Goal: Task Accomplishment & Management: Manage account settings

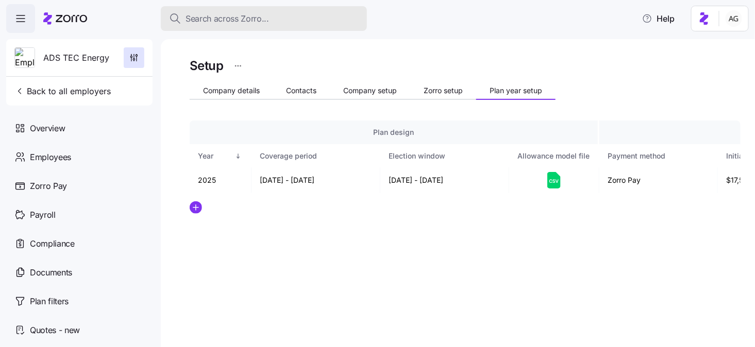
click at [283, 26] on button "Search across Zorro..." at bounding box center [264, 18] width 206 height 25
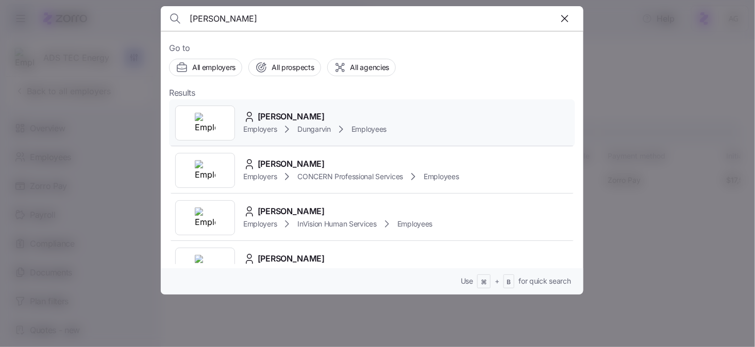
type input "[PERSON_NAME]"
click at [298, 117] on span "[PERSON_NAME]" at bounding box center [291, 116] width 67 height 13
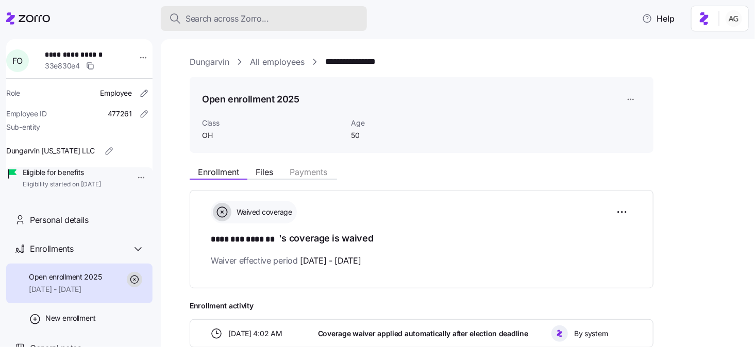
click at [274, 17] on div "Search across Zorro..." at bounding box center [264, 18] width 190 height 13
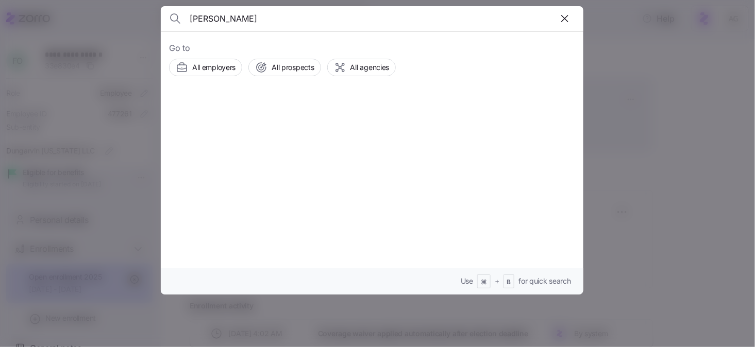
type input "kim martin"
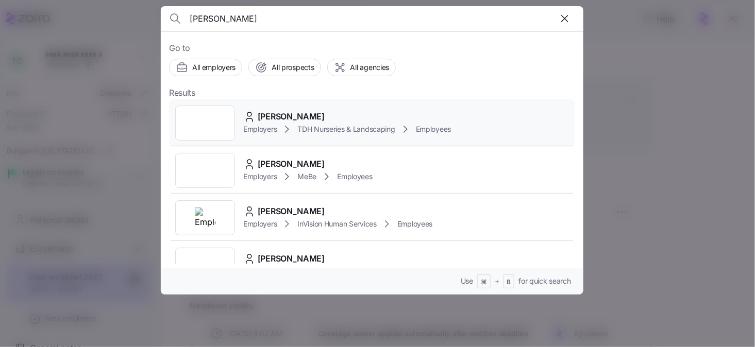
click at [355, 123] on div "Employers TDH Nurseries & Landscaping Employees" at bounding box center [347, 129] width 208 height 12
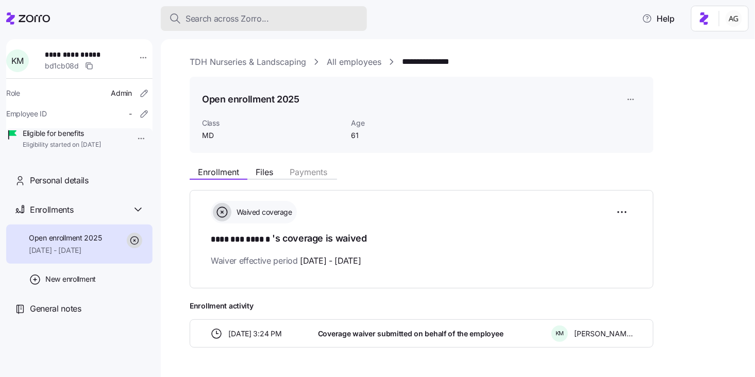
click at [300, 28] on button "Search across Zorro..." at bounding box center [264, 18] width 206 height 25
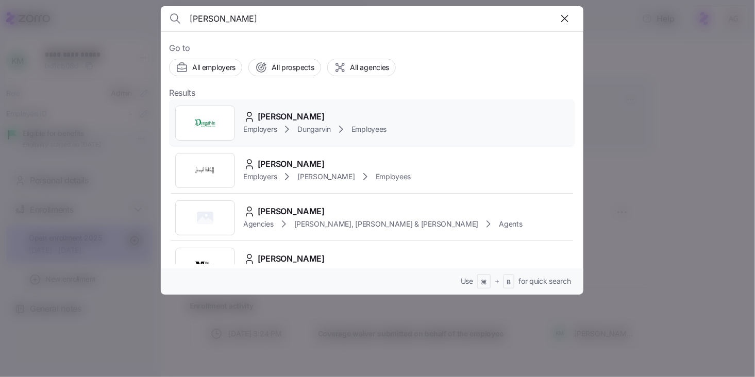
type input "andrea tucker"
click at [288, 123] on icon at bounding box center [287, 129] width 12 height 12
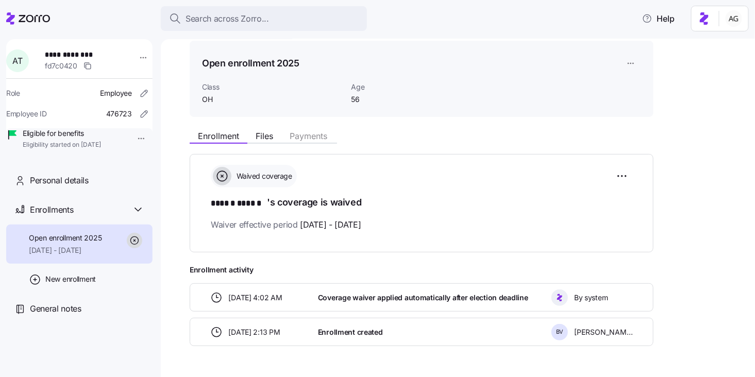
scroll to position [33, 0]
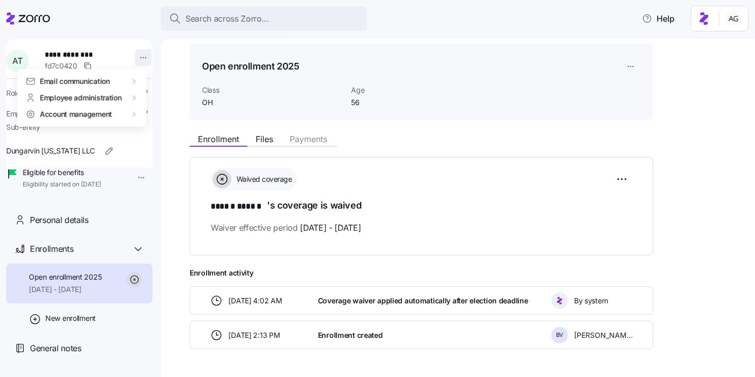
click at [139, 59] on html "**********" at bounding box center [377, 185] width 755 height 371
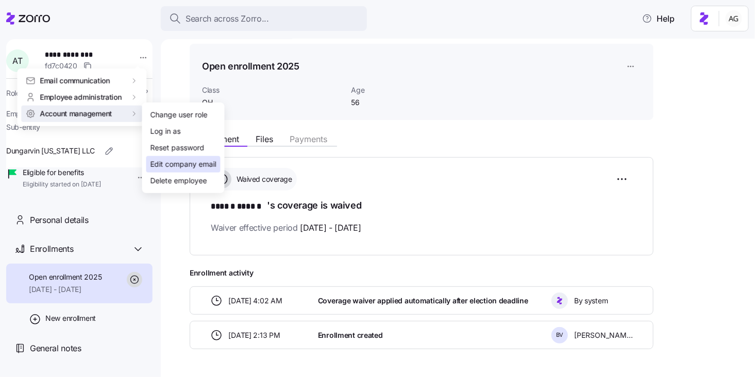
click at [167, 162] on div "Edit company email" at bounding box center [183, 164] width 66 height 11
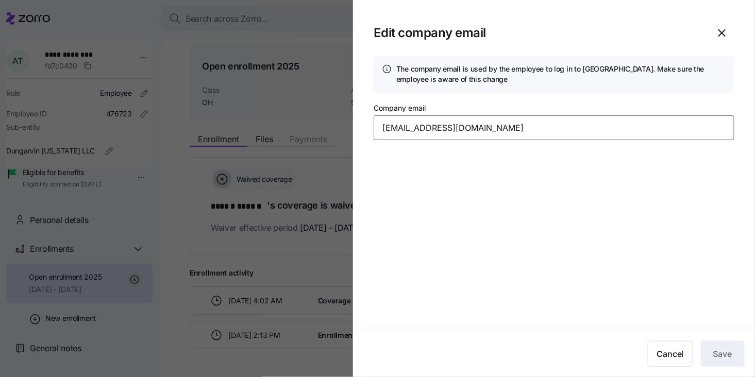
drag, startPoint x: 486, startPoint y: 130, endPoint x: 362, endPoint y: 128, distance: 123.7
click at [362, 128] on section "Edit company email The company email is used by the employee to log in to Zorro…" at bounding box center [554, 188] width 402 height 377
click at [726, 34] on icon "button" at bounding box center [722, 33] width 12 height 12
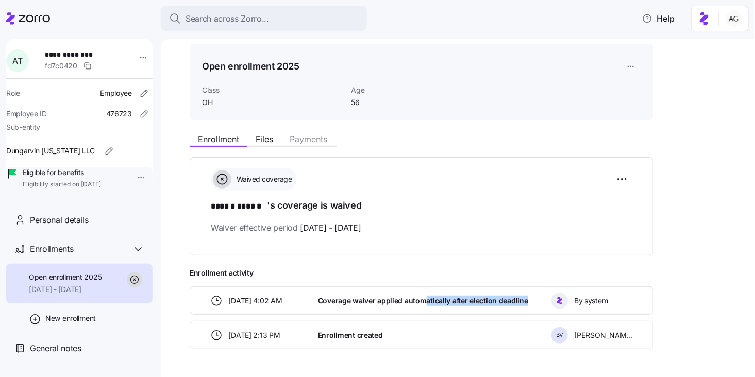
drag, startPoint x: 424, startPoint y: 296, endPoint x: 539, endPoint y: 297, distance: 114.9
click at [539, 297] on div "Coverage waiver applied automatically after election deadline" at bounding box center [430, 300] width 233 height 21
click at [538, 297] on div "Coverage waiver applied automatically after election deadline" at bounding box center [430, 300] width 233 height 21
drag, startPoint x: 532, startPoint y: 297, endPoint x: 432, endPoint y: 303, distance: 100.1
click at [432, 303] on div "Coverage waiver applied automatically after election deadline" at bounding box center [430, 300] width 233 height 21
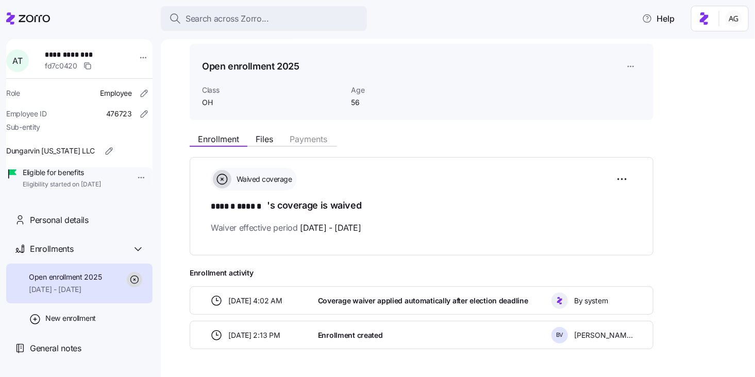
click at [361, 232] on span "09/01/2025 - 12/31/2025" at bounding box center [330, 228] width 61 height 13
drag, startPoint x: 396, startPoint y: 225, endPoint x: 309, endPoint y: 230, distance: 87.2
click at [309, 230] on div "Waiver effective period 09/01/2025 - 12/31/2025" at bounding box center [422, 228] width 422 height 13
click at [366, 310] on div "08/25/2025 4:02 AM Coverage waiver applied automatically after election deadlin…" at bounding box center [422, 301] width 464 height 28
click at [83, 256] on div "Enrollments" at bounding box center [87, 249] width 114 height 13
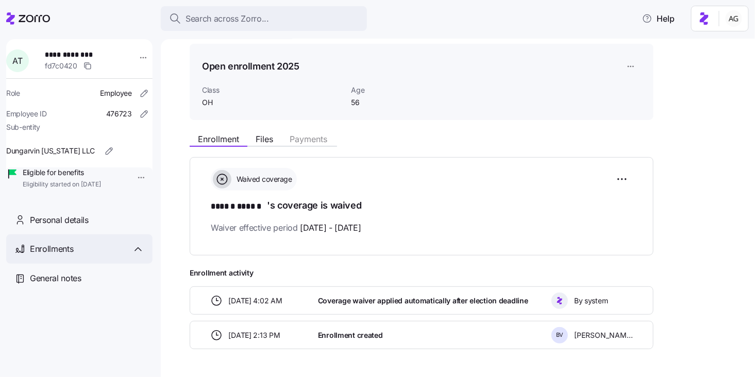
click at [76, 256] on div "Enrollments" at bounding box center [87, 249] width 114 height 13
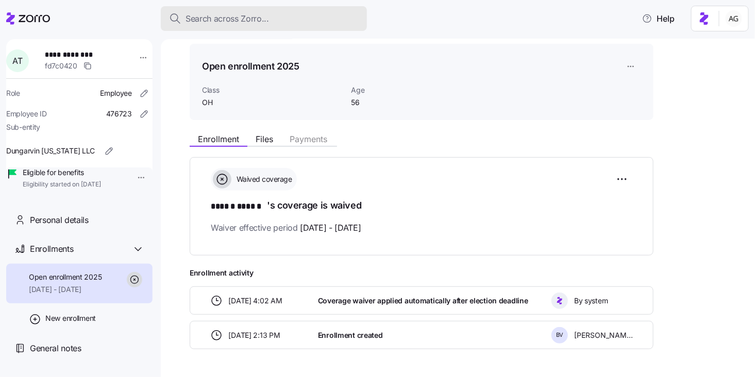
click at [275, 11] on button "Search across Zorro..." at bounding box center [264, 18] width 206 height 25
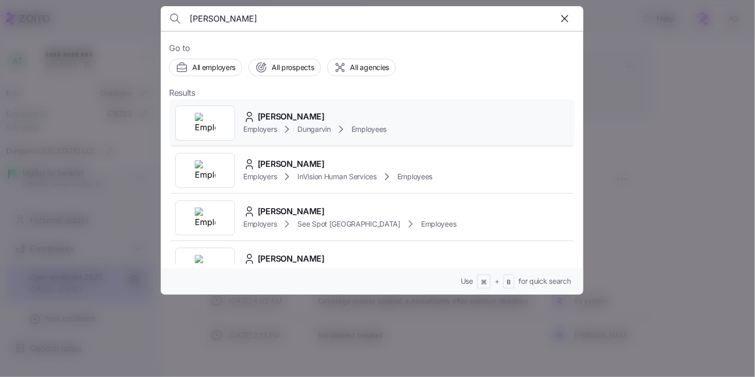
type input "florence o"
click at [293, 124] on icon at bounding box center [287, 129] width 12 height 12
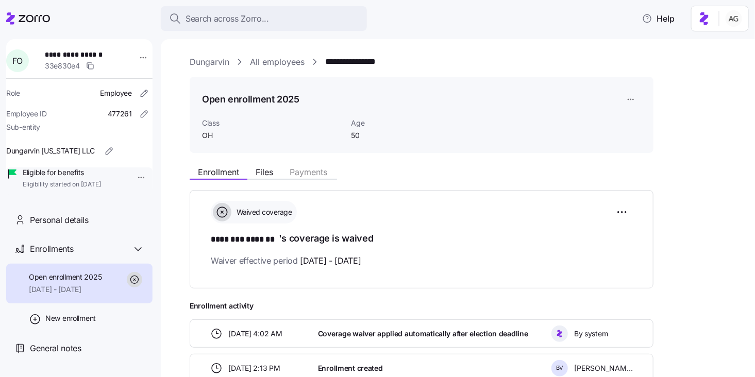
click at [264, 66] on link "All employees" at bounding box center [277, 62] width 55 height 13
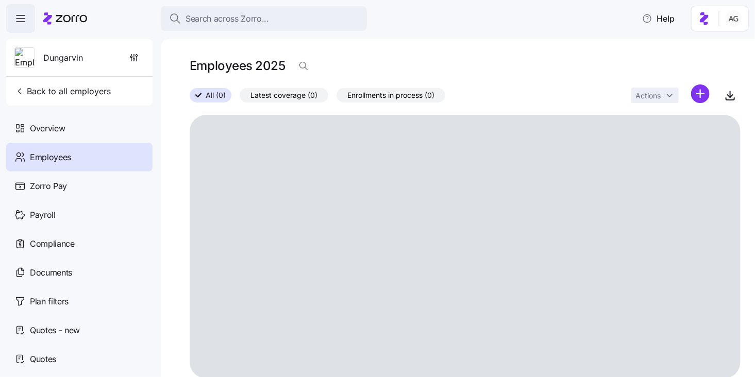
click at [214, 27] on button "Search across Zorro..." at bounding box center [264, 18] width 206 height 25
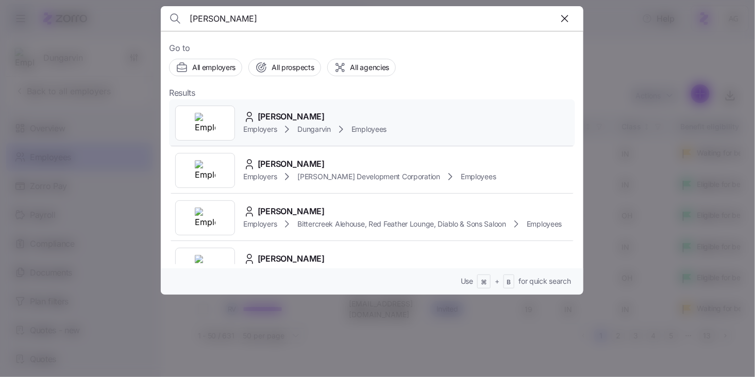
type input "andrea tu"
click at [267, 120] on span "Andrea Tucker" at bounding box center [291, 116] width 67 height 13
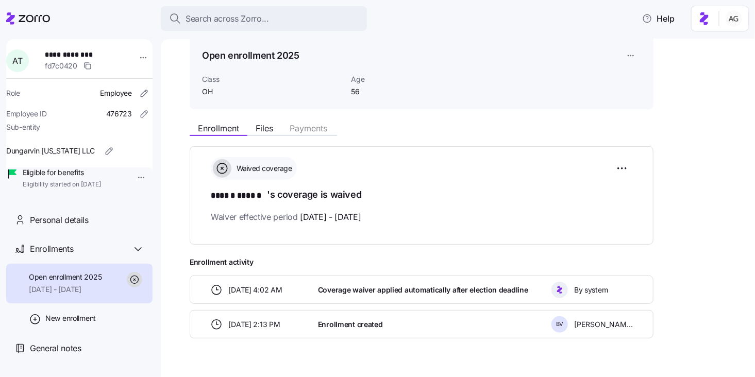
scroll to position [64, 0]
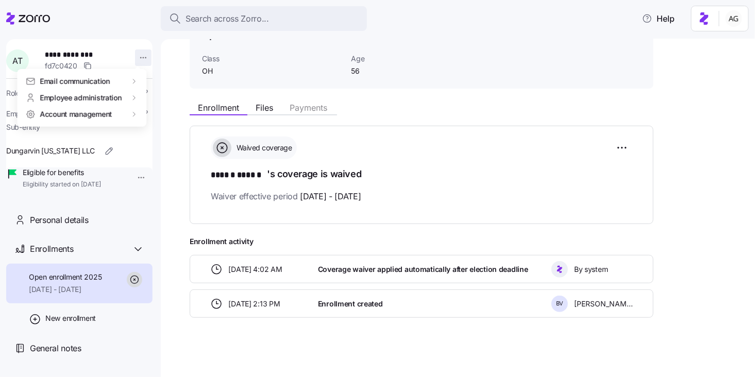
click at [139, 52] on html "**********" at bounding box center [377, 185] width 755 height 371
click at [127, 35] on html "**********" at bounding box center [377, 185] width 755 height 371
click at [268, 100] on div "Enrollment Files Payments" at bounding box center [422, 106] width 464 height 19
click at [267, 109] on span "Files" at bounding box center [265, 108] width 18 height 8
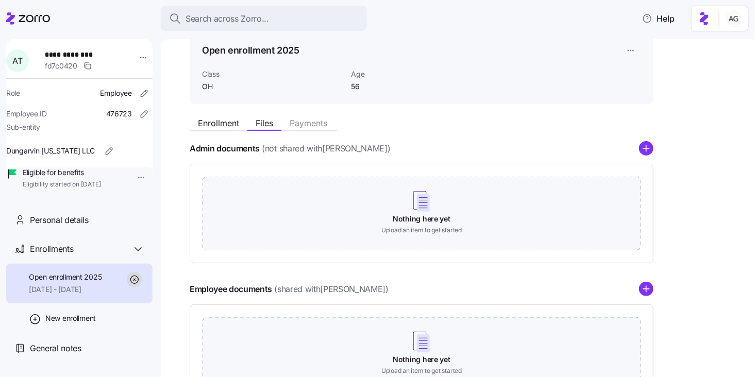
scroll to position [62, 0]
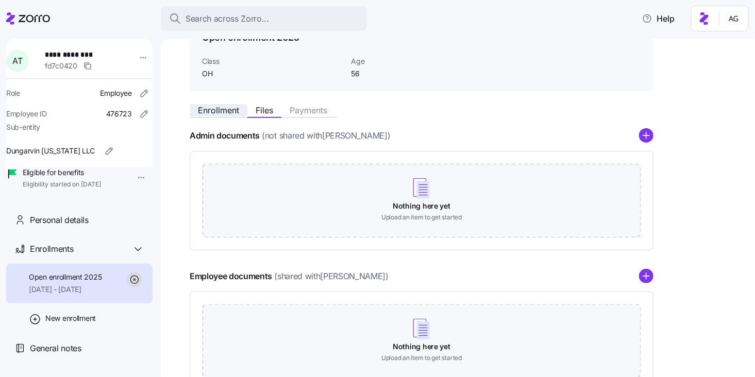
click at [228, 112] on span "Enrollment" at bounding box center [218, 110] width 41 height 8
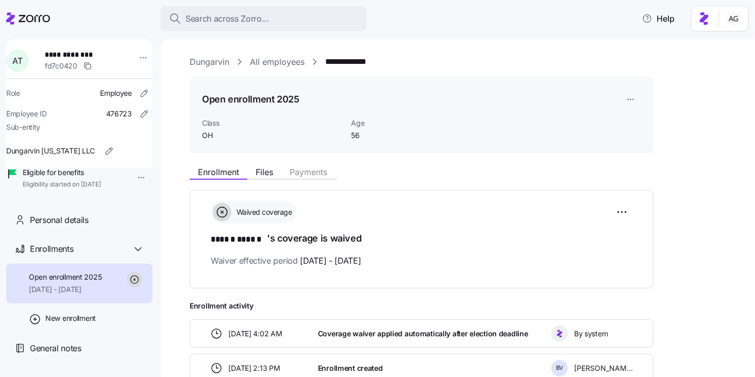
click at [267, 165] on div "Enrollment Files Payments" at bounding box center [422, 170] width 464 height 19
click at [270, 170] on span "Files" at bounding box center [265, 172] width 18 height 8
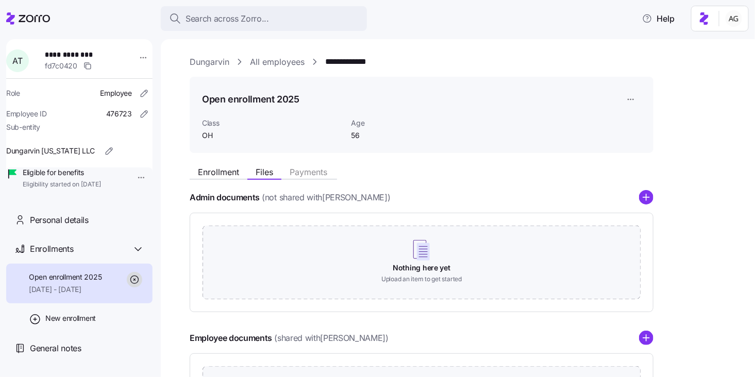
click at [204, 57] on link "Dungarvin" at bounding box center [210, 62] width 40 height 13
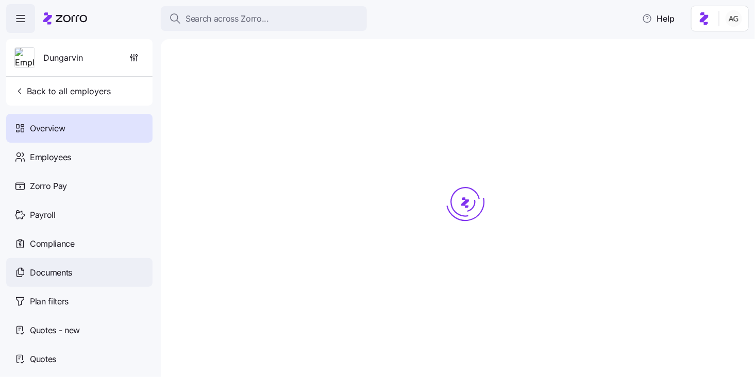
click at [59, 281] on div "Documents" at bounding box center [79, 272] width 146 height 29
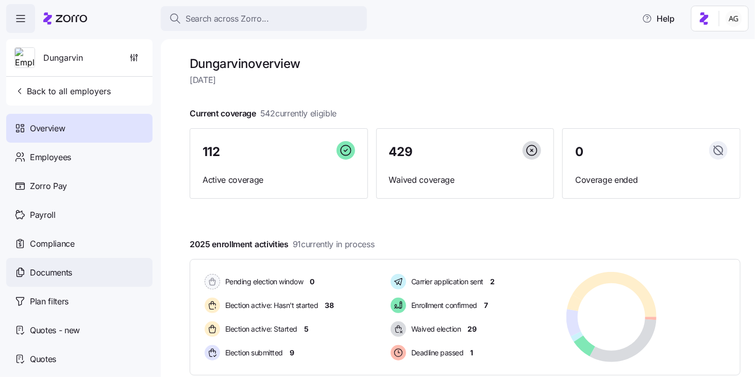
click at [101, 265] on div "Documents" at bounding box center [79, 272] width 146 height 29
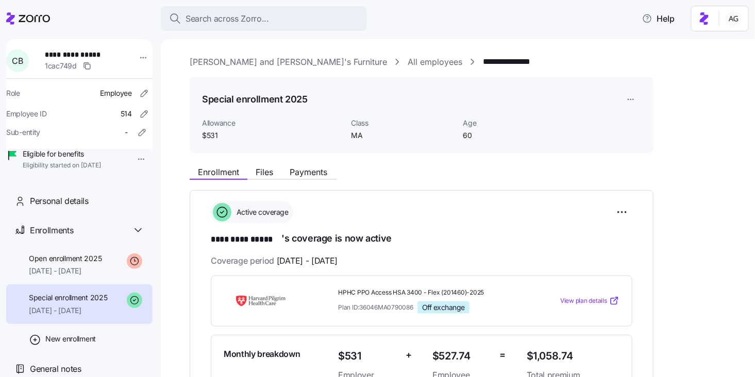
scroll to position [103, 0]
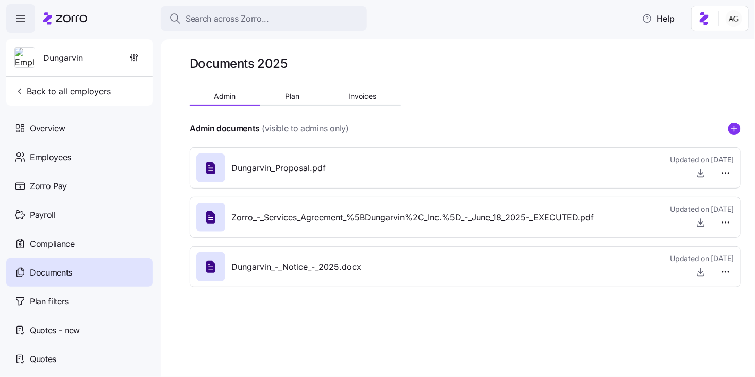
click at [610, 272] on div "Dungarvin_-_Notice_-_2025.docx Updated on 07/18/2025" at bounding box center [465, 267] width 538 height 28
click at [704, 275] on icon "button" at bounding box center [700, 275] width 7 height 2
click at [58, 85] on span "Back to all employers" at bounding box center [62, 91] width 96 height 12
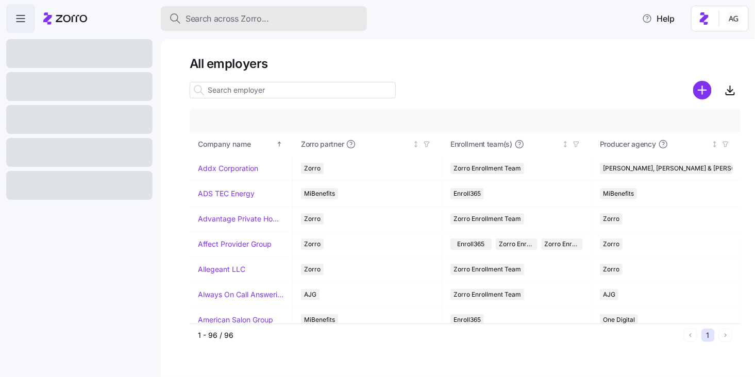
click at [223, 22] on span "Search across Zorro..." at bounding box center [227, 18] width 83 height 13
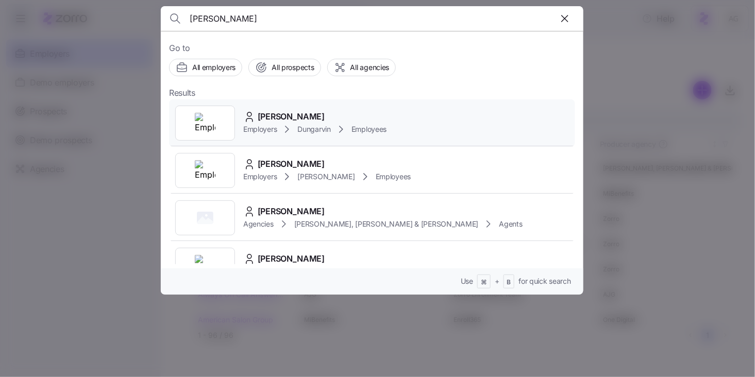
type input "andrea tucker"
click at [301, 121] on span "Andrea Tucker" at bounding box center [291, 116] width 67 height 13
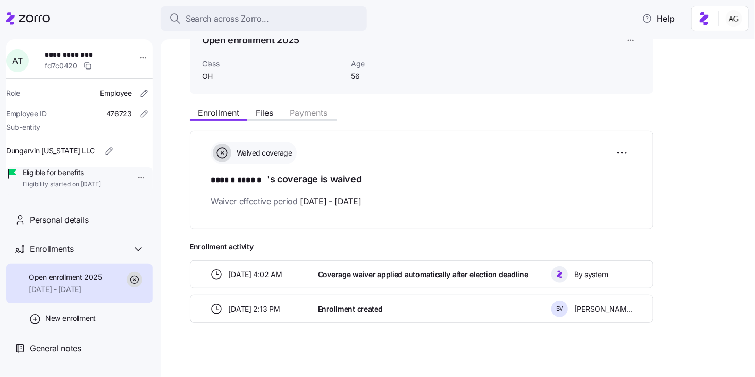
scroll to position [64, 0]
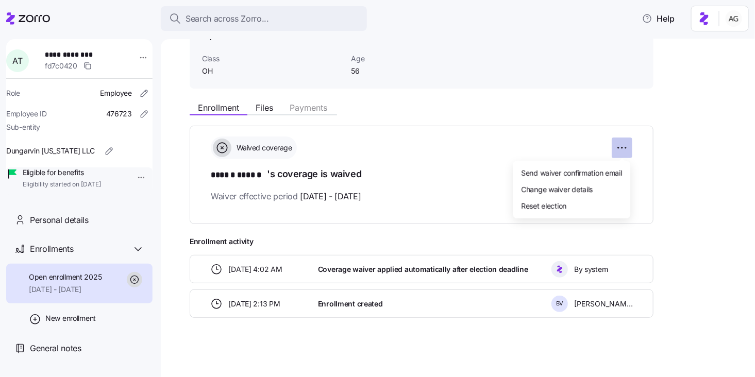
click at [622, 140] on html "**********" at bounding box center [377, 185] width 755 height 371
click at [532, 206] on span "Reset election" at bounding box center [544, 205] width 45 height 10
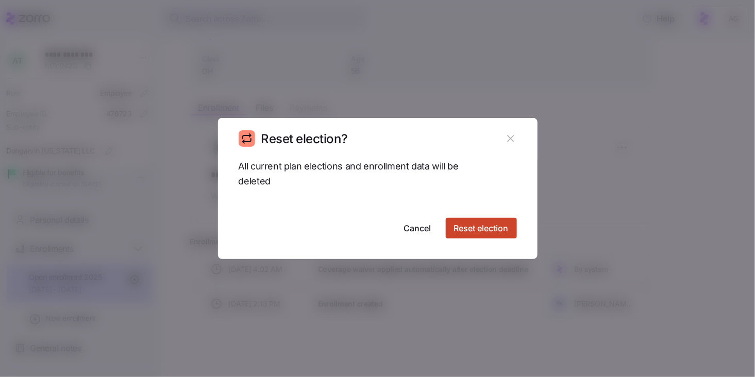
click at [483, 230] on span "Reset election" at bounding box center [481, 228] width 55 height 12
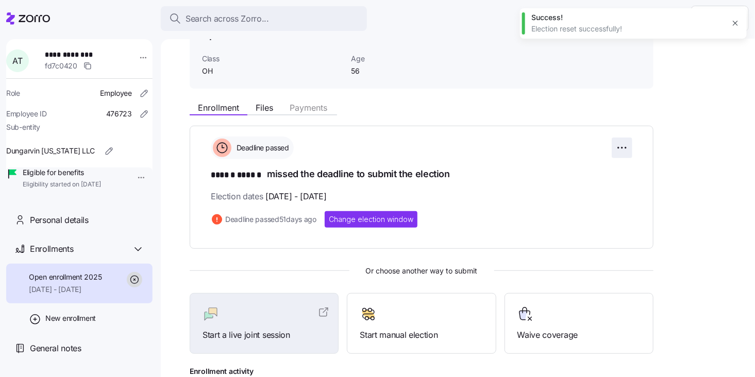
click at [622, 146] on html "**********" at bounding box center [377, 185] width 755 height 371
click at [476, 193] on html "**********" at bounding box center [377, 185] width 755 height 371
click at [623, 145] on html "**********" at bounding box center [377, 185] width 755 height 371
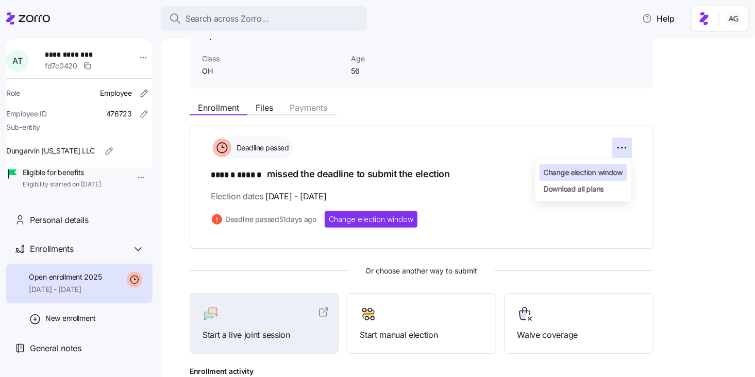
click at [599, 170] on span "Change election window" at bounding box center [583, 172] width 79 height 10
type input "September 1, 2025"
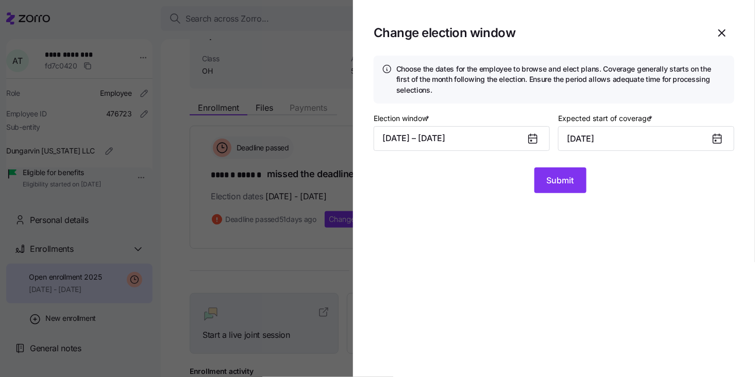
click at [528, 141] on icon at bounding box center [533, 138] width 12 height 12
click at [533, 141] on icon at bounding box center [533, 139] width 8 height 8
click at [496, 140] on button "07/21/2025 – 08/10/2025" at bounding box center [462, 138] width 176 height 25
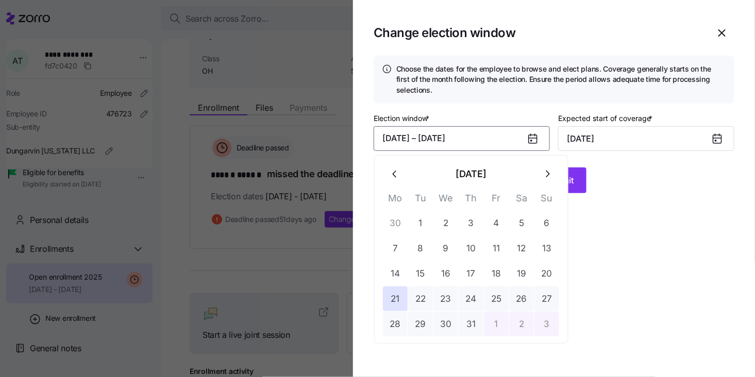
click at [546, 181] on button "button" at bounding box center [547, 174] width 25 height 25
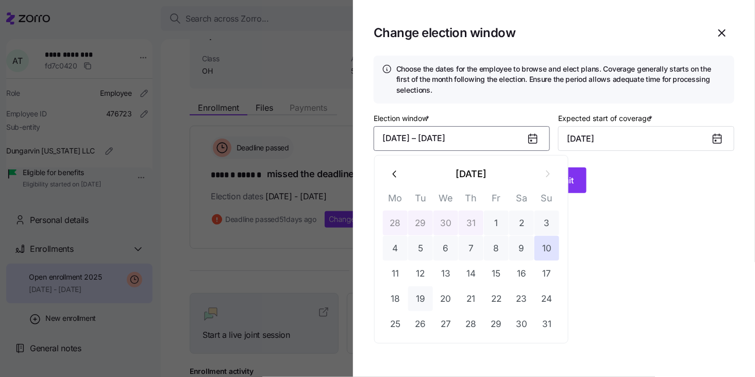
click at [421, 298] on button "19" at bounding box center [420, 299] width 25 height 25
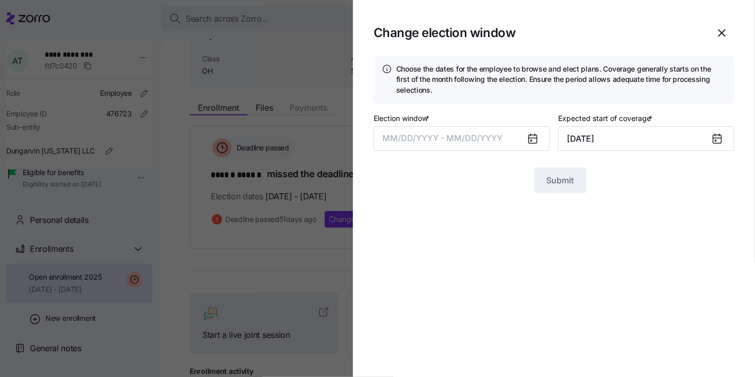
click at [716, 145] on div at bounding box center [721, 139] width 25 height 24
click at [711, 139] on div at bounding box center [721, 139] width 25 height 24
click at [694, 138] on input "September 1, 2025" at bounding box center [646, 138] width 176 height 25
click at [725, 141] on div at bounding box center [721, 139] width 25 height 24
click at [718, 139] on icon at bounding box center [717, 139] width 8 height 8
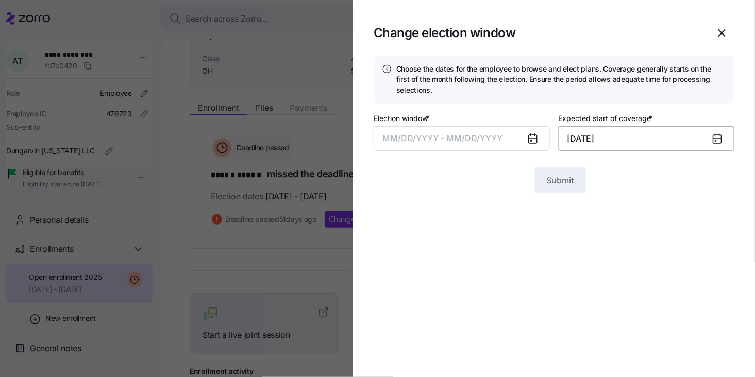
click at [648, 143] on input "September 1, 2025" at bounding box center [646, 138] width 176 height 25
click at [628, 141] on input "September 1, 2025" at bounding box center [646, 138] width 176 height 25
click at [494, 139] on span "MM/DD/YYYY - MM/DD/YYYY" at bounding box center [443, 138] width 120 height 10
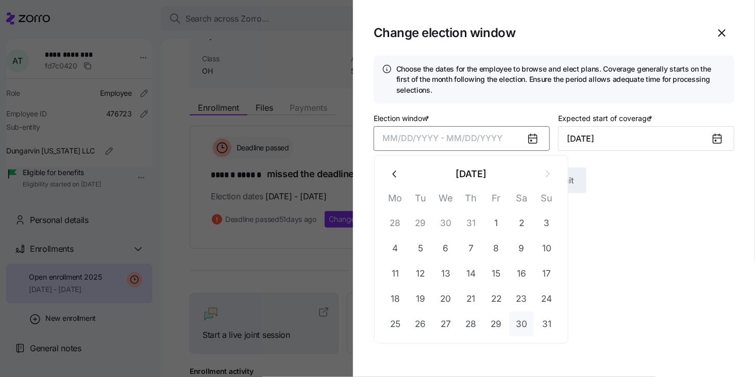
click at [510, 322] on button "30" at bounding box center [521, 324] width 25 height 25
click at [538, 323] on button "31" at bounding box center [546, 324] width 25 height 25
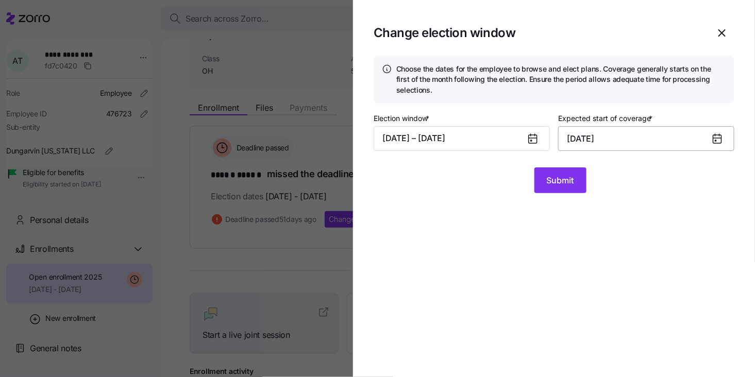
click at [639, 137] on input "September 1, 2025" at bounding box center [646, 138] width 176 height 25
click at [718, 138] on icon at bounding box center [717, 138] width 8 height 0
click at [646, 142] on input "September 1, 2025" at bounding box center [646, 138] width 176 height 25
click at [727, 34] on icon "button" at bounding box center [722, 33] width 12 height 12
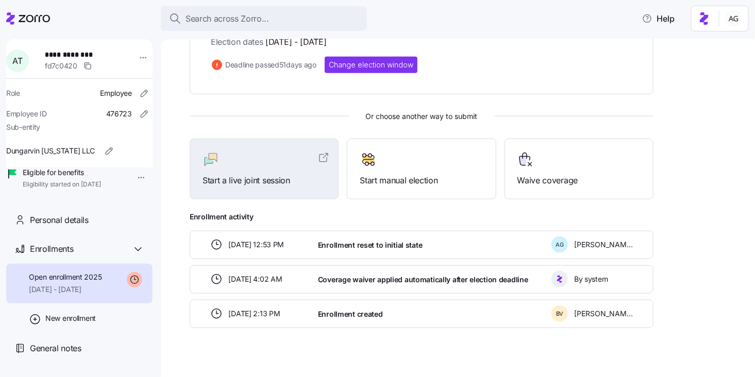
scroll to position [212, 0]
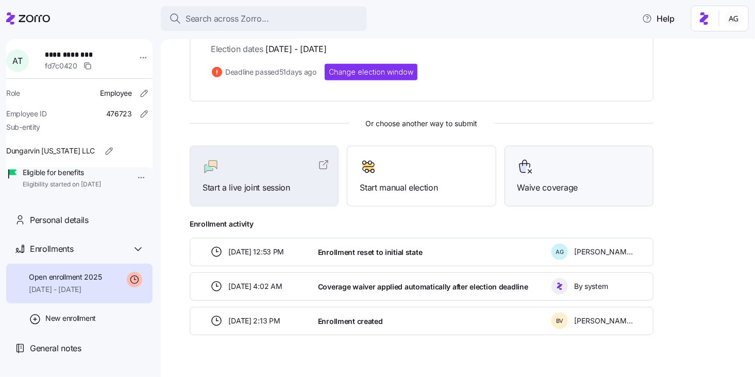
click at [545, 188] on span "Waive coverage" at bounding box center [578, 187] width 123 height 13
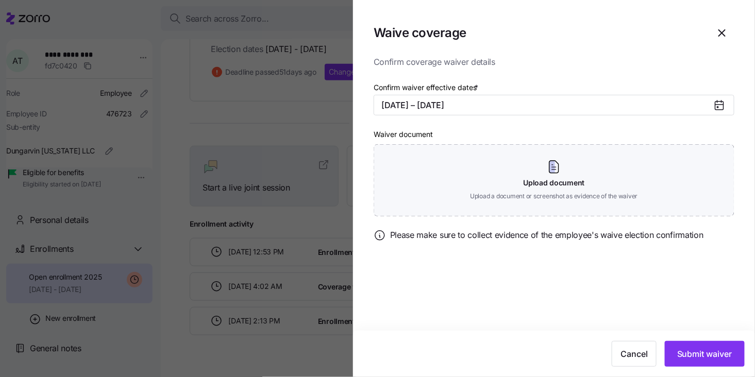
click at [719, 105] on icon at bounding box center [719, 106] width 8 height 8
click at [659, 104] on button "09/01/2025 – 12/31/2025" at bounding box center [554, 105] width 361 height 21
click at [608, 58] on span "Confirm coverage waiver details" at bounding box center [554, 62] width 361 height 13
click at [724, 36] on icon "button" at bounding box center [722, 33] width 12 height 12
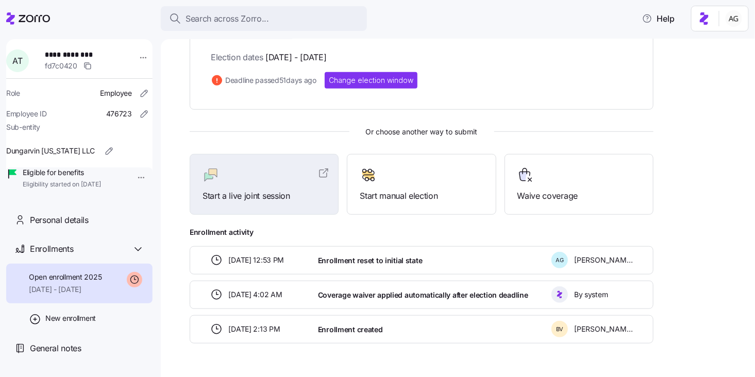
scroll to position [228, 0]
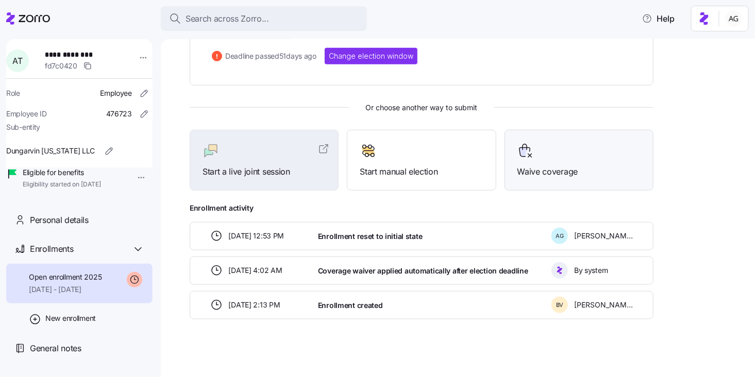
click at [561, 165] on span "Waive coverage" at bounding box center [578, 171] width 123 height 13
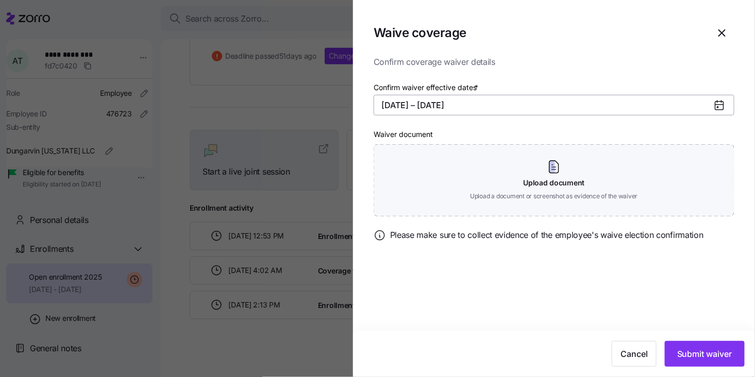
click at [504, 104] on button "09/01/2025 – 12/31/2025" at bounding box center [554, 105] width 361 height 21
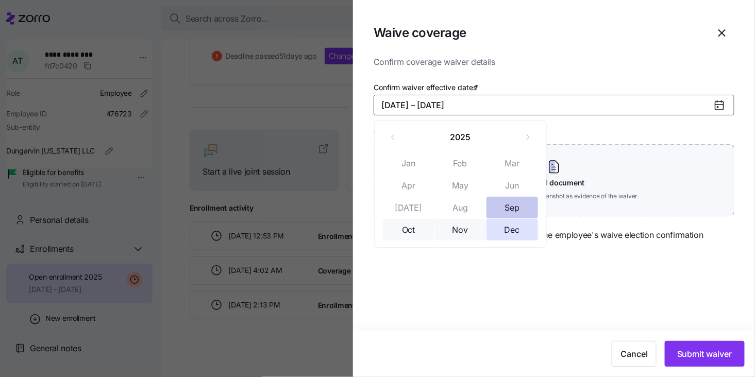
click at [506, 204] on button "Sep" at bounding box center [513, 208] width 52 height 22
click at [476, 104] on button "09/01/2025 –" at bounding box center [554, 105] width 361 height 21
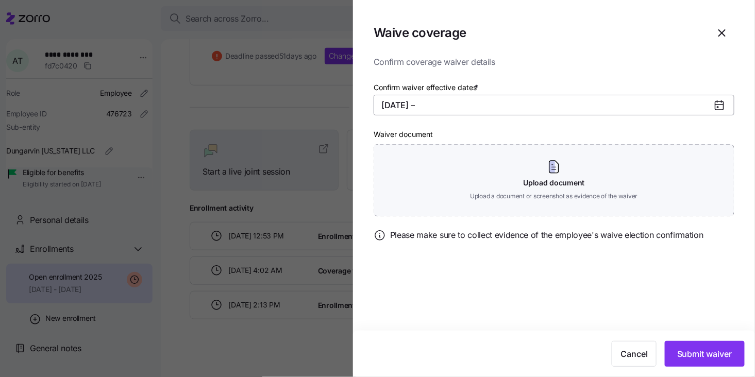
click at [460, 105] on button "09/01/2025 –" at bounding box center [554, 105] width 361 height 21
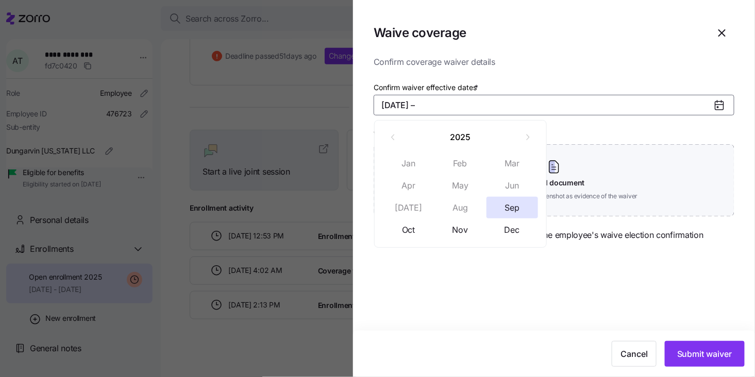
click at [719, 106] on icon at bounding box center [719, 106] width 8 height 8
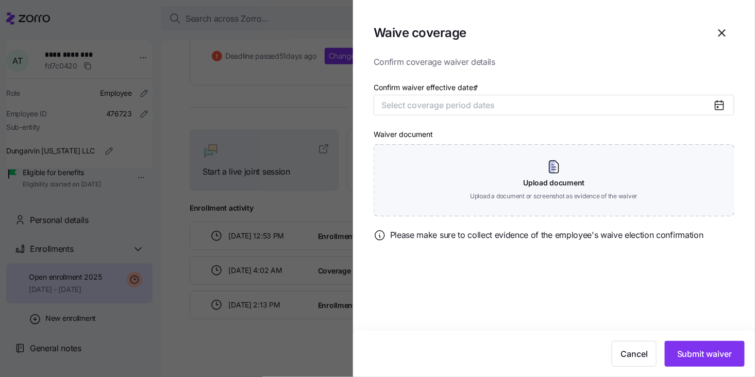
click at [715, 105] on icon at bounding box center [719, 105] width 8 height 0
click at [610, 109] on button "Select coverage period dates" at bounding box center [554, 105] width 361 height 21
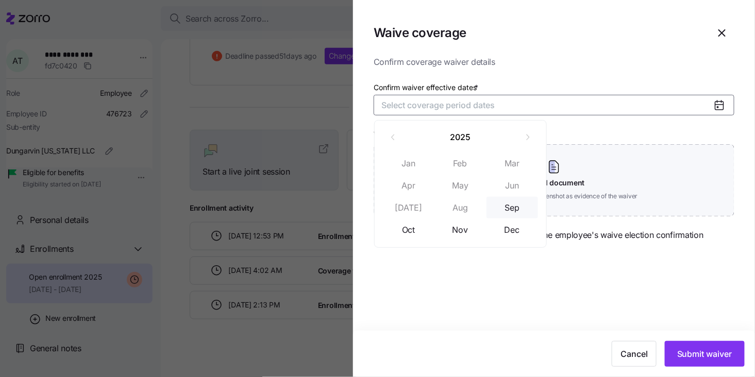
click at [502, 210] on button "Sep" at bounding box center [513, 208] width 52 height 22
click at [488, 106] on button "09/01/2025 –" at bounding box center [554, 105] width 361 height 21
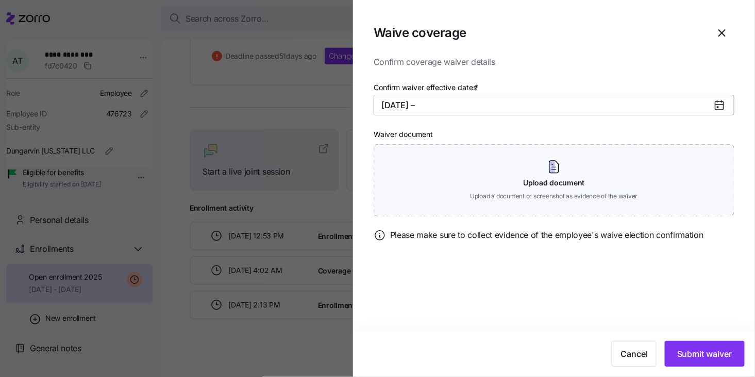
click at [463, 106] on button "09/01/2025 –" at bounding box center [554, 105] width 361 height 21
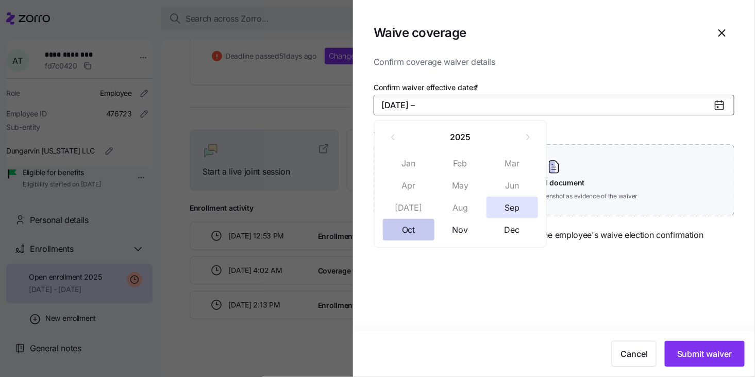
click at [411, 225] on button "Oct" at bounding box center [409, 230] width 52 height 22
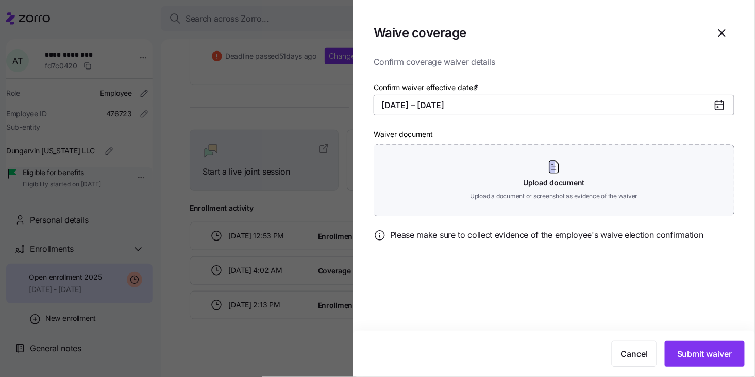
click at [461, 104] on button "09/01/2025 – 10/31/2025" at bounding box center [554, 105] width 361 height 21
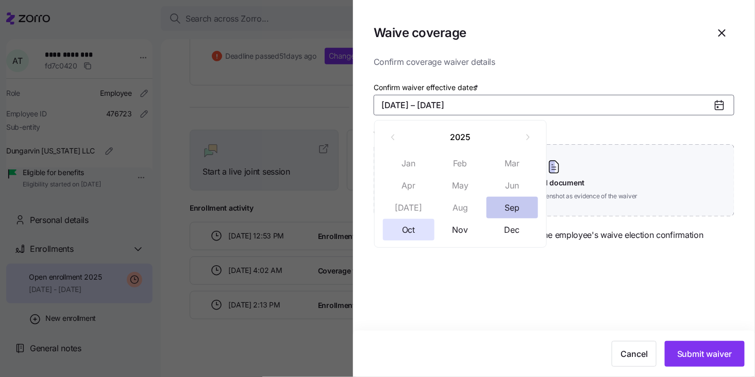
click at [512, 199] on button "Sep" at bounding box center [513, 208] width 52 height 22
click at [468, 100] on button "09/01/2025 –" at bounding box center [554, 105] width 361 height 21
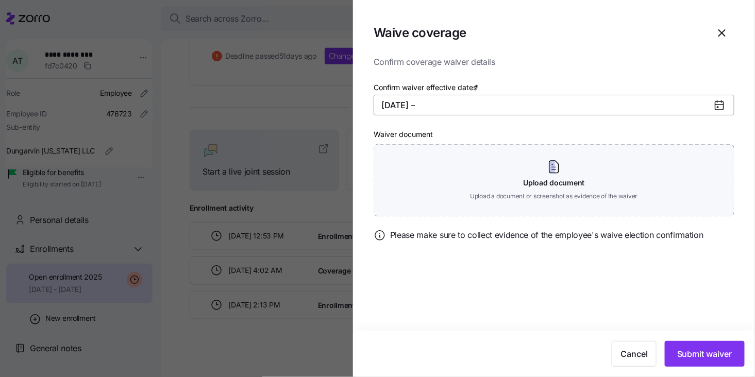
click at [467, 102] on button "09/01/2025 –" at bounding box center [554, 105] width 361 height 21
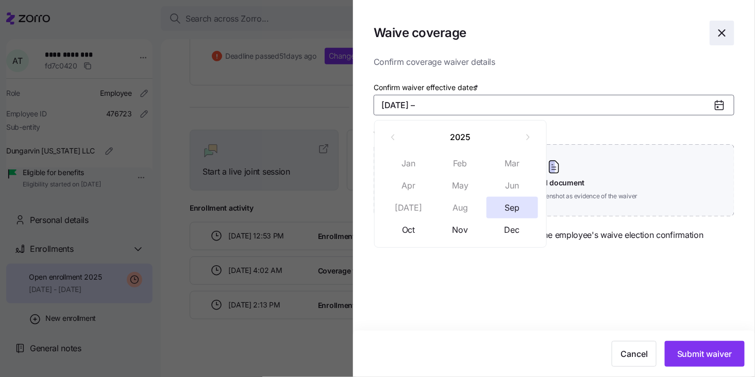
click at [724, 35] on icon "button" at bounding box center [722, 33] width 6 height 6
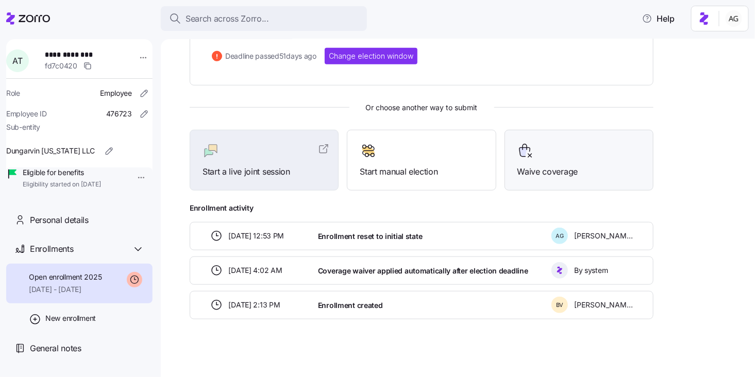
click at [580, 172] on span "Waive coverage" at bounding box center [578, 171] width 123 height 13
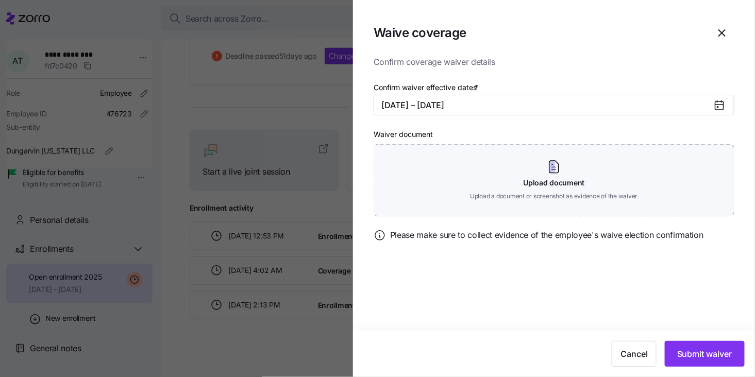
click at [717, 104] on icon at bounding box center [719, 106] width 8 height 8
click at [699, 105] on button "09/01/2025 – 12/31/2025" at bounding box center [554, 105] width 361 height 21
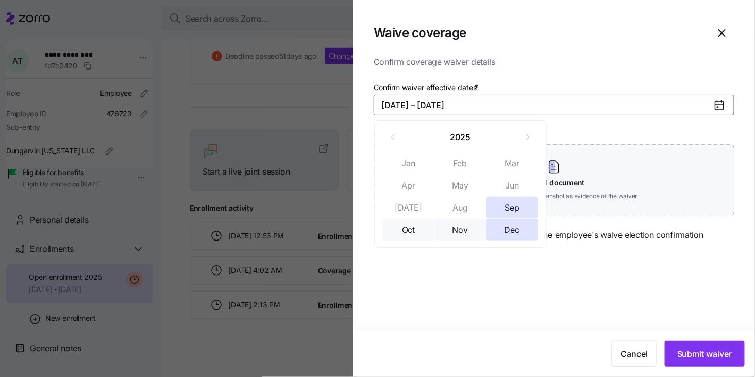
click at [547, 105] on button "09/01/2025 – 12/31/2025" at bounding box center [554, 105] width 361 height 21
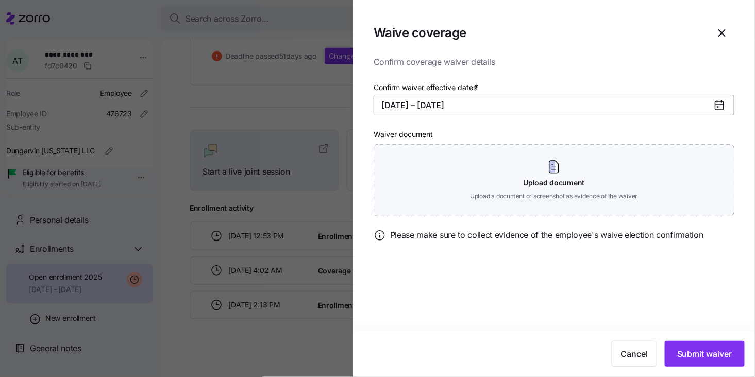
click at [547, 105] on button "09/01/2025 – 12/31/2025" at bounding box center [554, 105] width 361 height 21
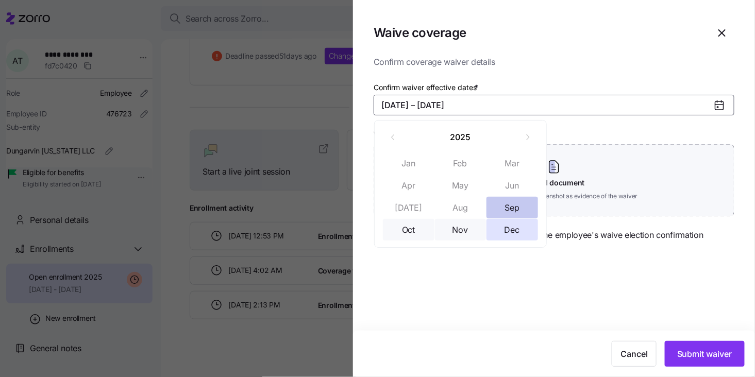
click at [509, 207] on button "Sep" at bounding box center [513, 208] width 52 height 22
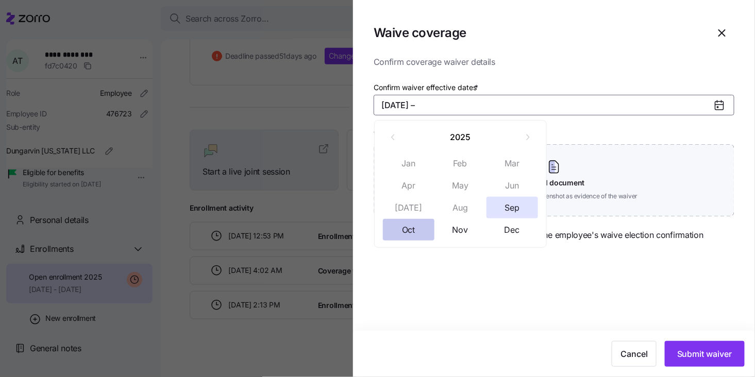
click at [410, 226] on button "Oct" at bounding box center [409, 230] width 52 height 22
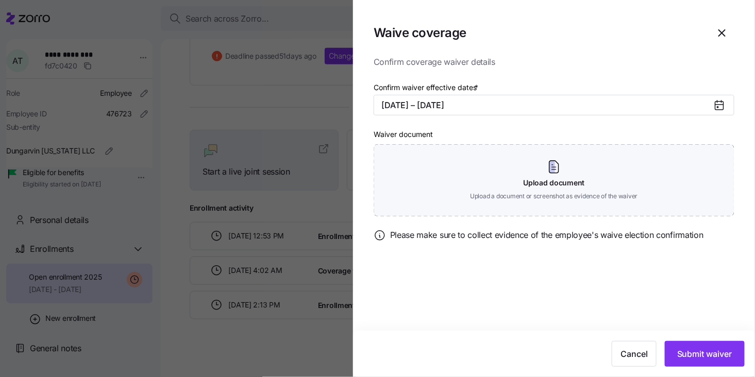
click at [720, 104] on icon at bounding box center [719, 106] width 8 height 8
click at [516, 108] on button "09/01/2025 – 10/31/2025" at bounding box center [554, 105] width 361 height 21
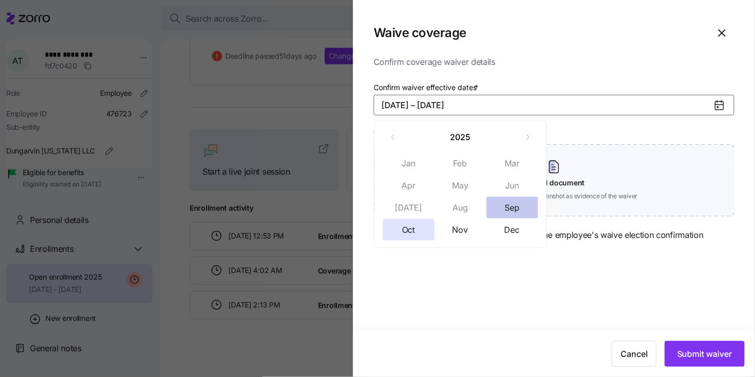
click at [505, 207] on button "Sep" at bounding box center [513, 208] width 52 height 22
click at [504, 207] on button "Sep" at bounding box center [513, 208] width 52 height 22
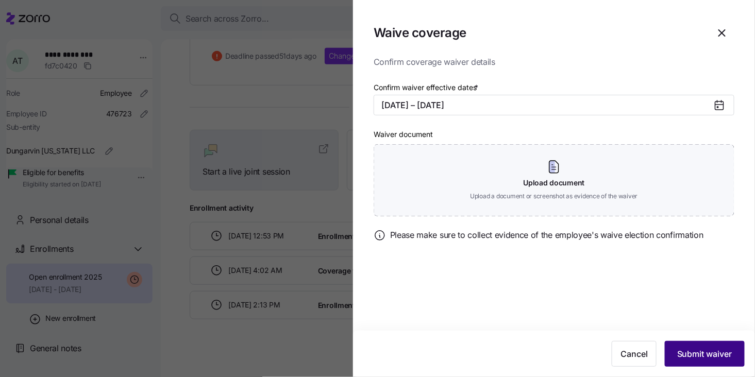
click at [692, 354] on span "Submit waiver" at bounding box center [704, 354] width 55 height 12
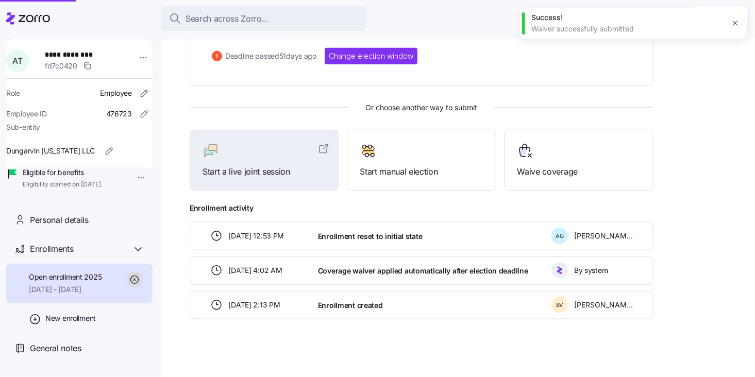
scroll to position [132, 0]
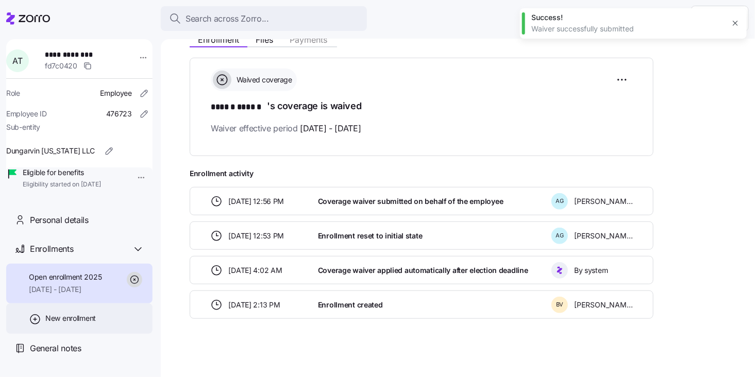
click at [51, 324] on span "New enrollment" at bounding box center [70, 318] width 51 height 10
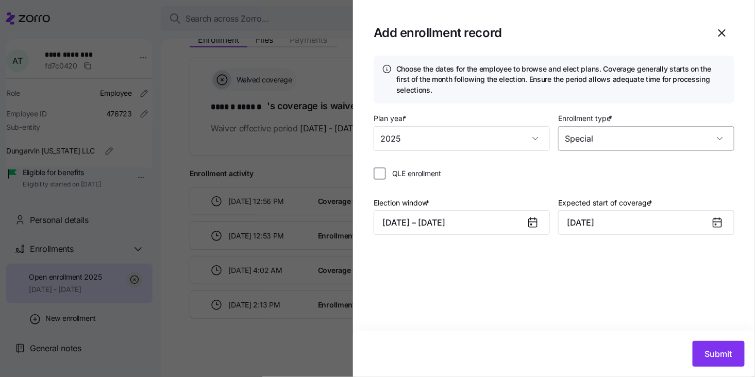
click at [616, 138] on input "Special" at bounding box center [646, 138] width 176 height 25
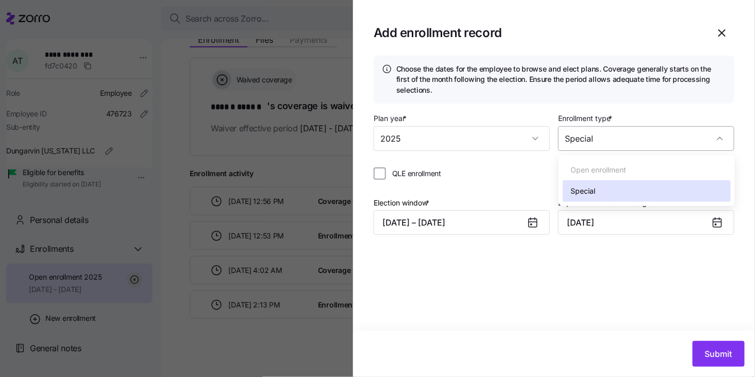
click at [616, 138] on input "Special" at bounding box center [646, 138] width 176 height 25
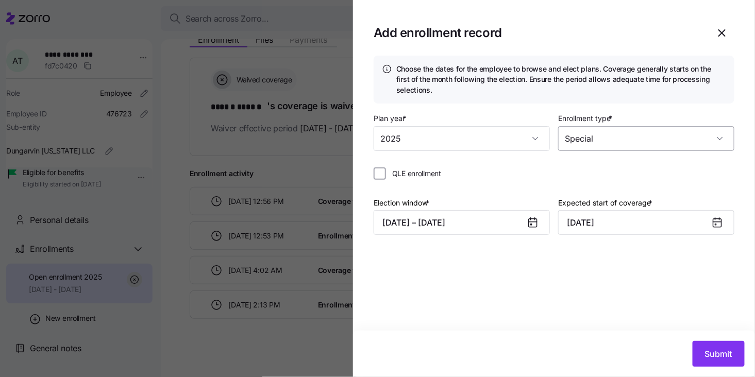
click at [616, 138] on input "Special" at bounding box center [646, 138] width 176 height 25
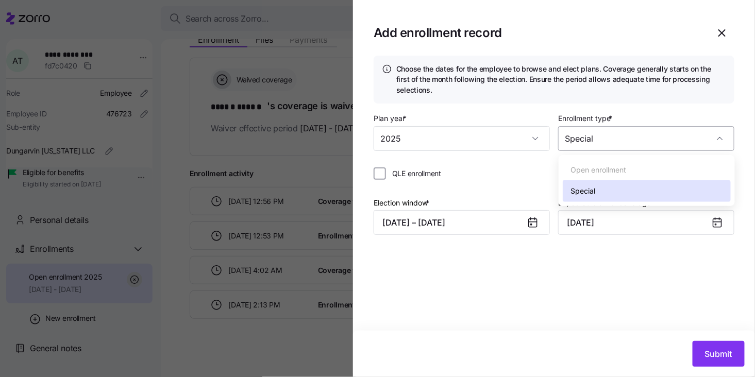
click at [616, 138] on input "Special" at bounding box center [646, 138] width 176 height 25
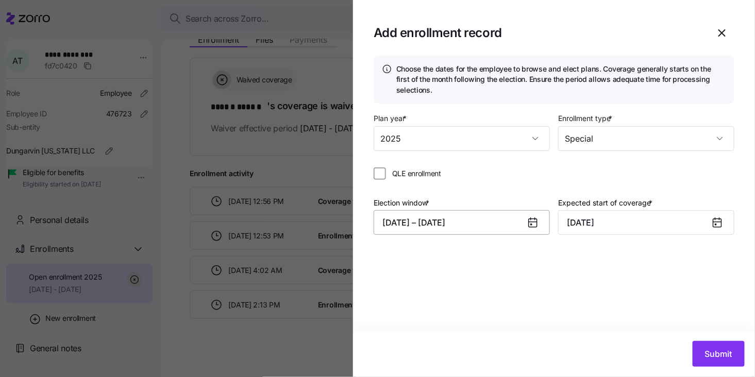
click at [411, 226] on button "09/30/2025 – 10/20/2025" at bounding box center [462, 222] width 176 height 25
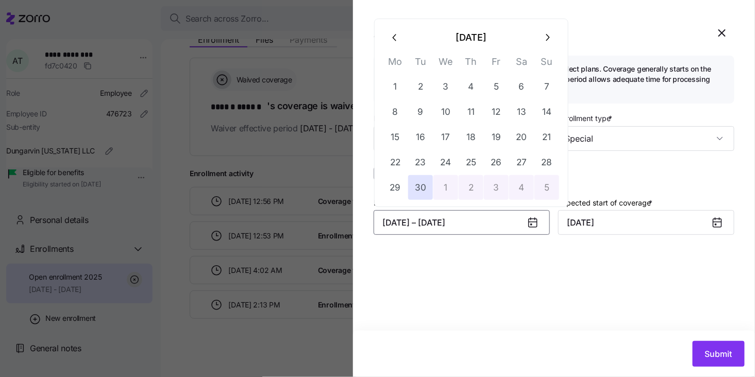
click at [447, 185] on button "1" at bounding box center [445, 187] width 25 height 25
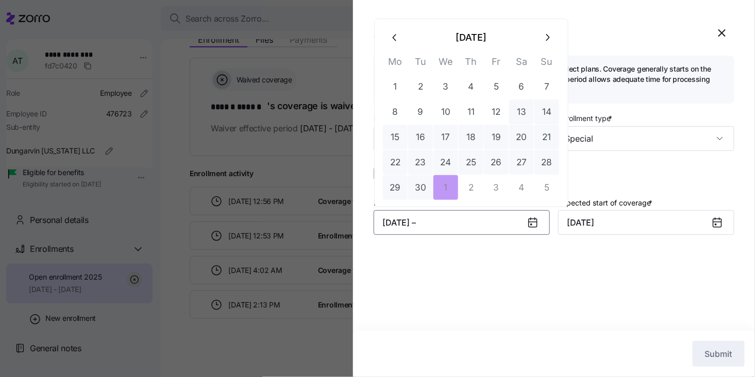
click at [547, 33] on icon "button" at bounding box center [547, 37] width 11 height 11
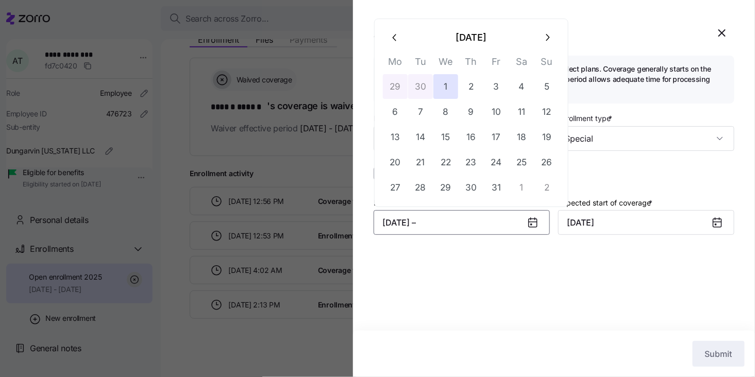
click at [547, 33] on icon "button" at bounding box center [547, 37] width 11 height 11
click at [392, 36] on icon "button" at bounding box center [395, 37] width 11 height 11
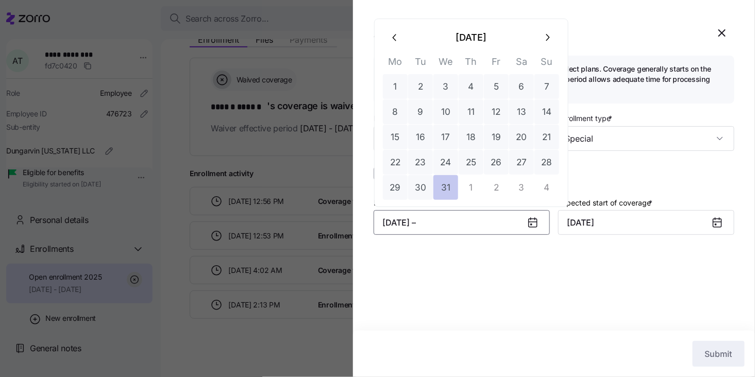
click at [442, 187] on button "31" at bounding box center [445, 187] width 25 height 25
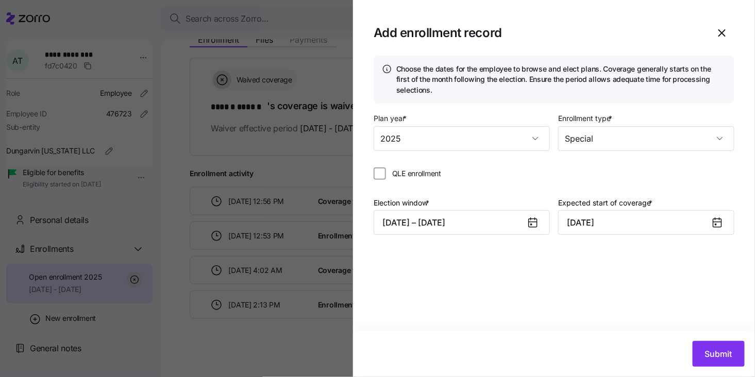
click at [710, 225] on div at bounding box center [721, 223] width 25 height 24
click at [689, 225] on input "November 1, 2025" at bounding box center [646, 222] width 176 height 25
click at [594, 221] on input "November 1, 2025" at bounding box center [646, 222] width 176 height 25
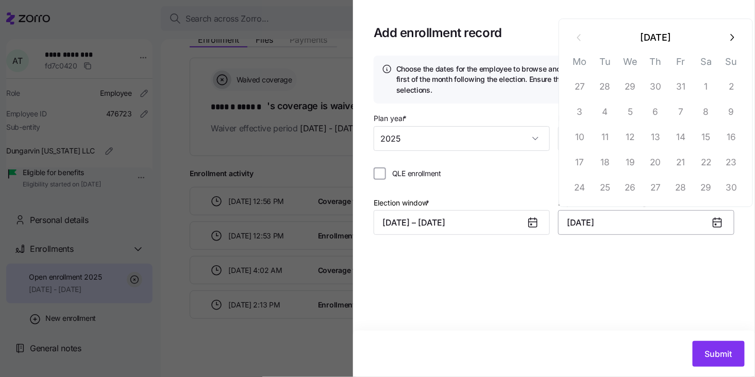
click at [589, 229] on input "November 1, 2025" at bounding box center [646, 222] width 176 height 25
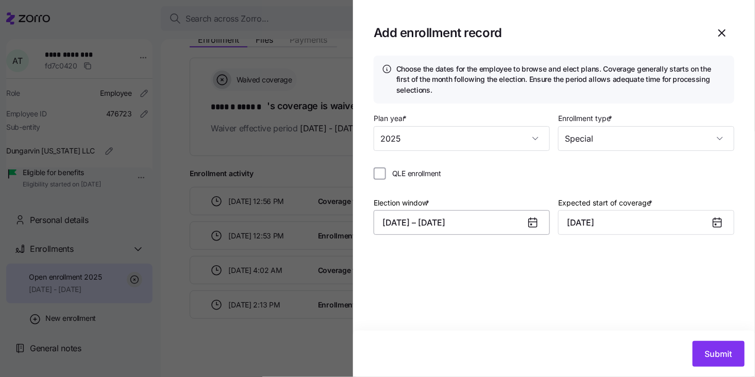
click at [459, 216] on button "10/01/2025 – 12/31/2025" at bounding box center [462, 222] width 176 height 25
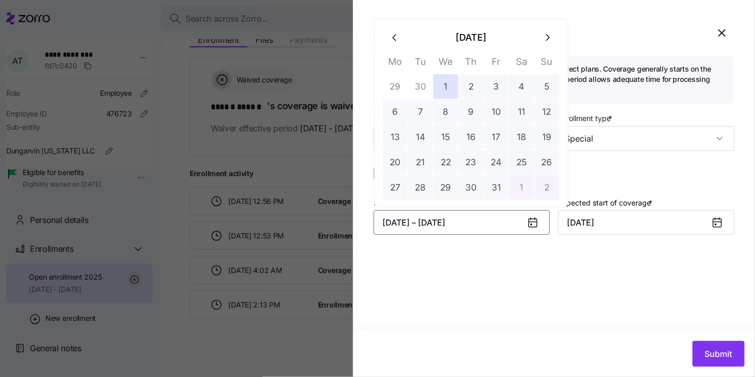
click at [397, 36] on icon "button" at bounding box center [395, 37] width 11 height 11
click at [442, 162] on button "24" at bounding box center [445, 162] width 25 height 25
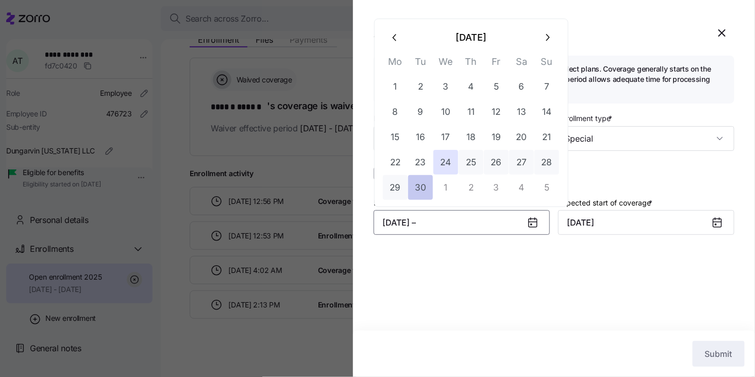
click at [419, 185] on button "30" at bounding box center [420, 187] width 25 height 25
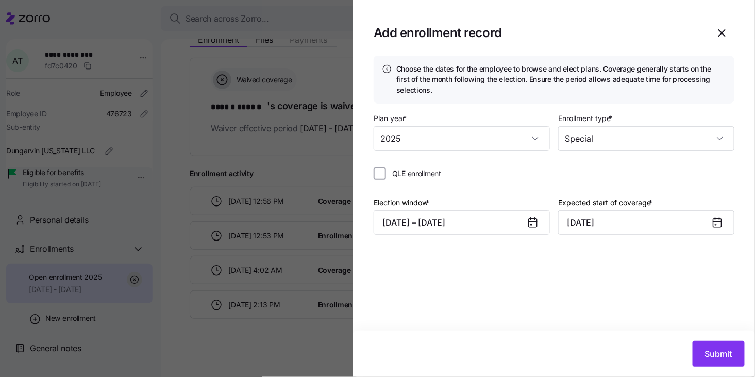
click at [717, 222] on icon at bounding box center [717, 222] width 8 height 0
click at [660, 222] on input "November 1, 2025" at bounding box center [646, 222] width 176 height 25
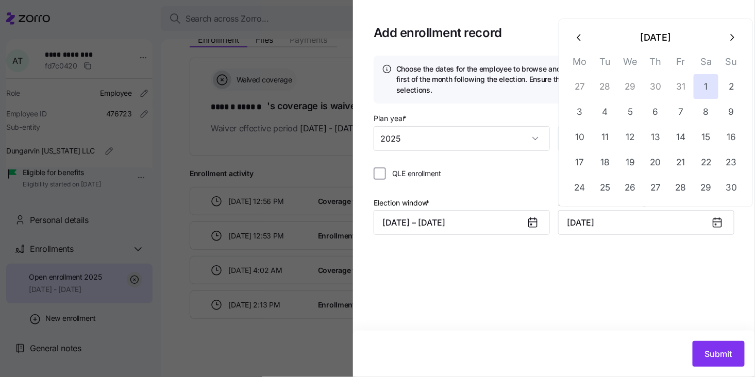
click at [579, 40] on icon "button" at bounding box center [579, 37] width 11 height 11
click at [631, 87] on button "1" at bounding box center [630, 86] width 25 height 25
type input "October 1, 2025"
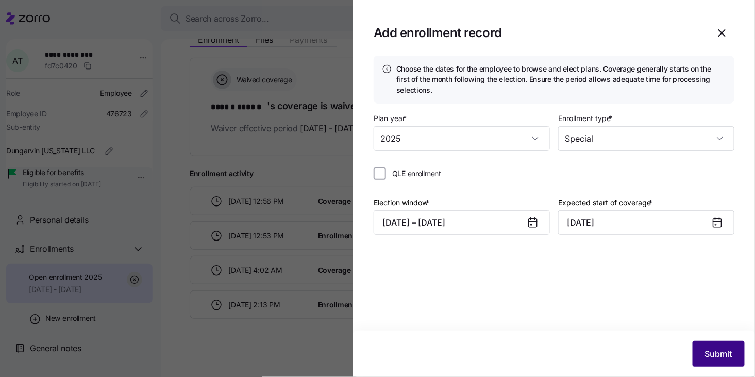
click at [722, 355] on span "Submit" at bounding box center [718, 354] width 27 height 12
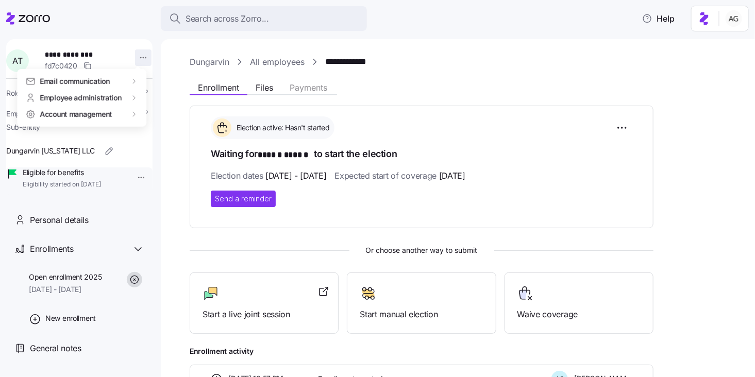
click at [136, 49] on html "**********" at bounding box center [377, 185] width 755 height 371
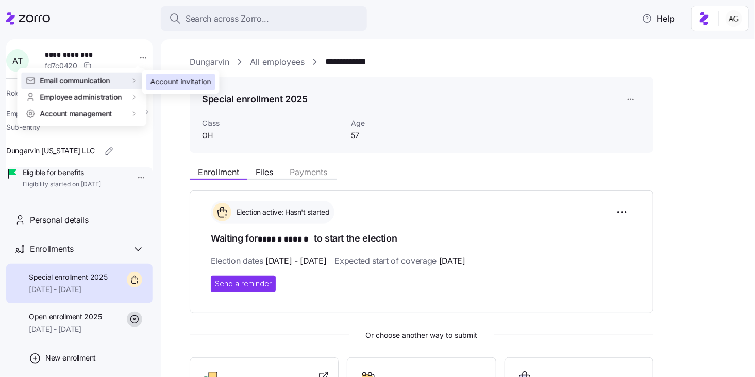
click at [165, 88] on div "Account invitation" at bounding box center [180, 82] width 69 height 16
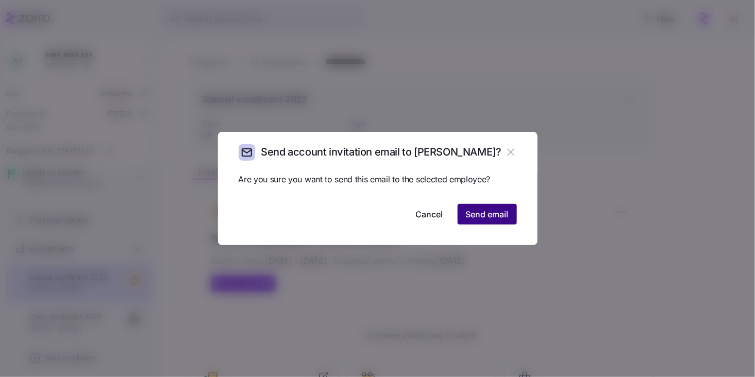
click at [480, 220] on span "Send email" at bounding box center [487, 214] width 43 height 12
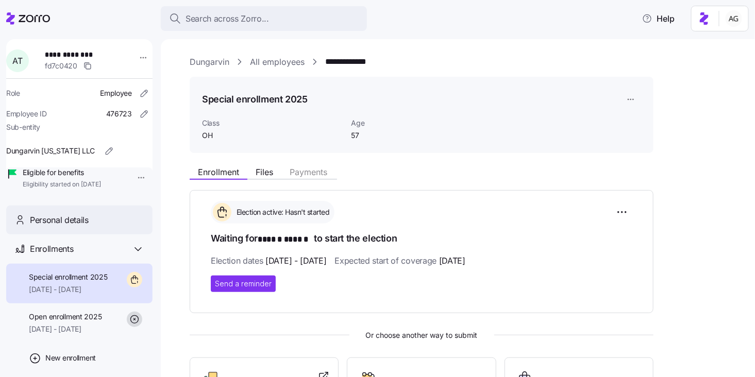
click at [90, 235] on div "Personal details" at bounding box center [79, 220] width 146 height 29
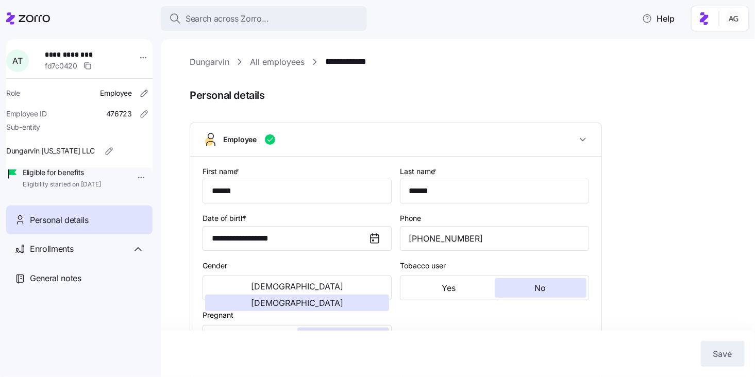
type input "OH"
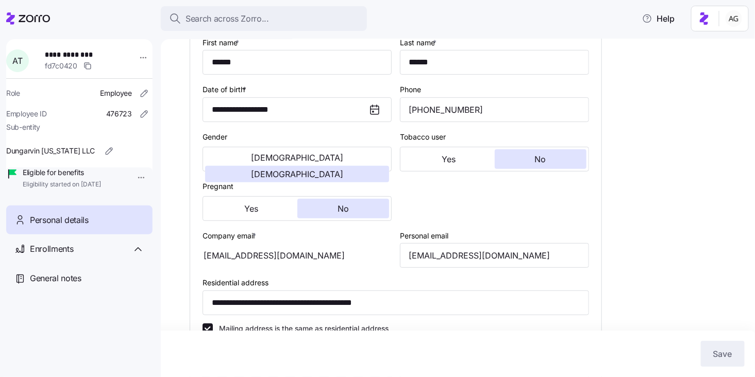
scroll to position [234, 0]
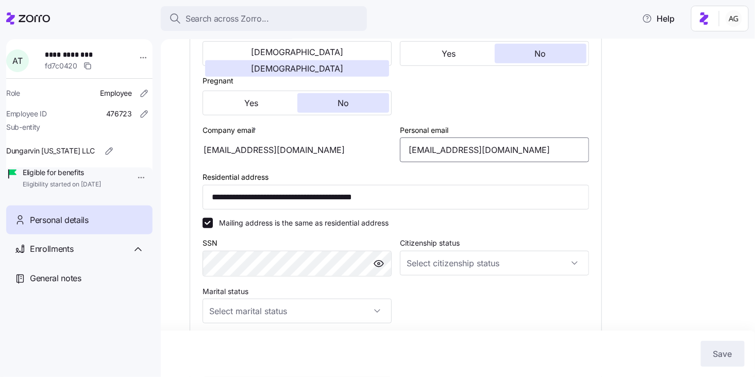
click at [464, 147] on input "andreat911@icloud.com" at bounding box center [494, 150] width 189 height 25
click at [137, 57] on html "**********" at bounding box center [377, 185] width 755 height 371
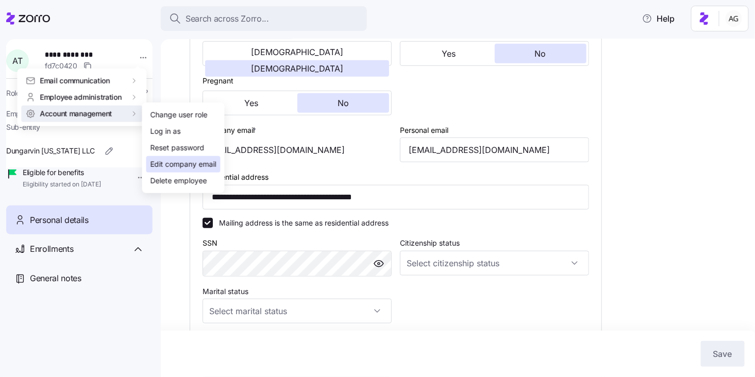
click at [173, 165] on div "Edit company email" at bounding box center [183, 164] width 66 height 11
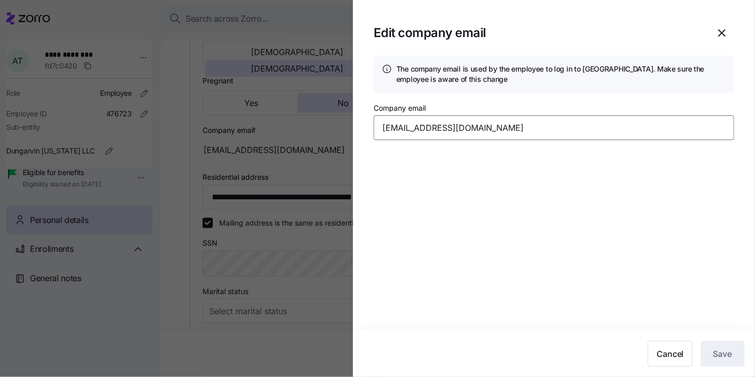
click at [393, 128] on input "byhyzgrayce@gmail.com" at bounding box center [554, 127] width 361 height 25
click at [561, 127] on input "byhyzgrayce@gmail.com" at bounding box center [554, 127] width 361 height 25
type input "b"
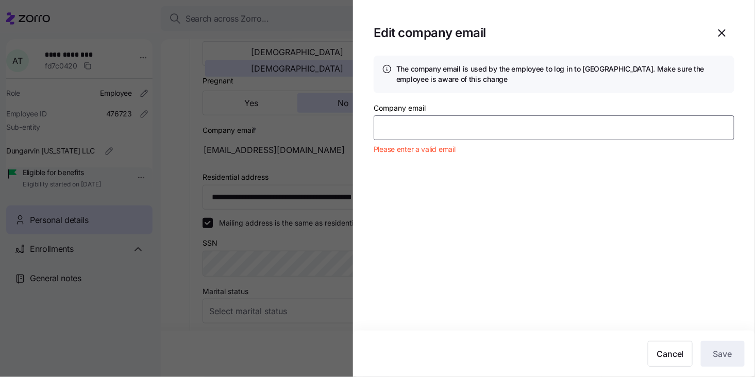
paste input "byhyzgrayce@gmail.com"
type input "b"
click at [662, 358] on span "Cancel" at bounding box center [670, 354] width 27 height 12
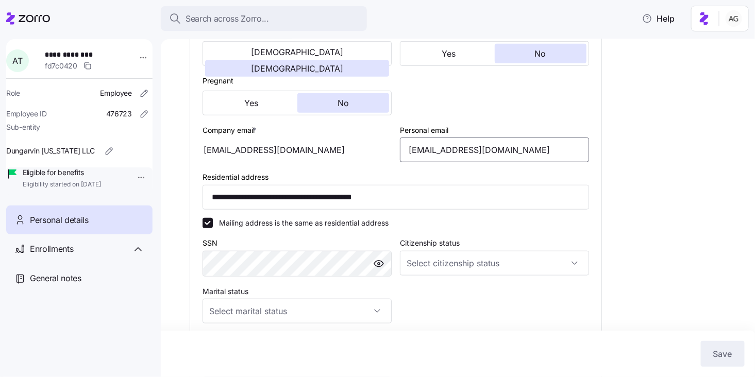
click at [468, 145] on input "andreat911@icloud.com" at bounding box center [494, 150] width 189 height 25
click at [138, 59] on html "**********" at bounding box center [377, 185] width 755 height 371
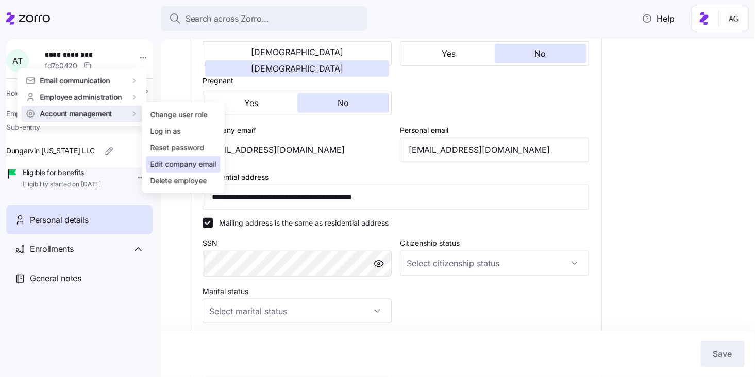
click at [166, 162] on div "Edit company email" at bounding box center [183, 164] width 66 height 11
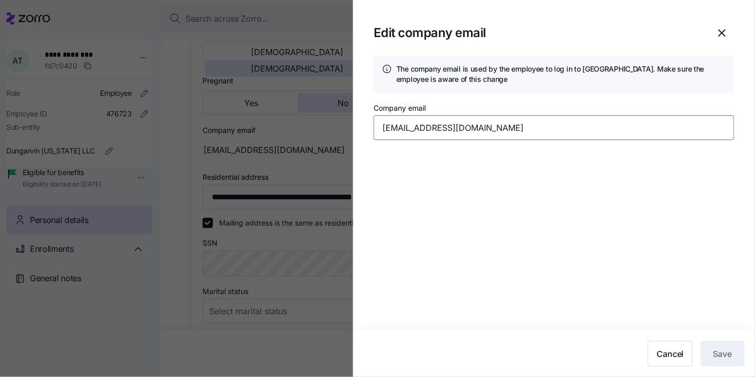
click at [426, 124] on input "byhyzgrayce@gmail.com" at bounding box center [554, 127] width 361 height 25
paste input "andreat911@icloud"
type input "andreat911@icloud.com"
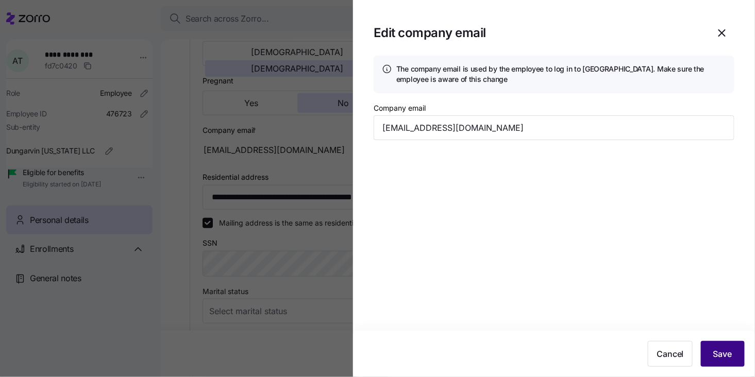
click at [727, 356] on span "Save" at bounding box center [722, 354] width 19 height 12
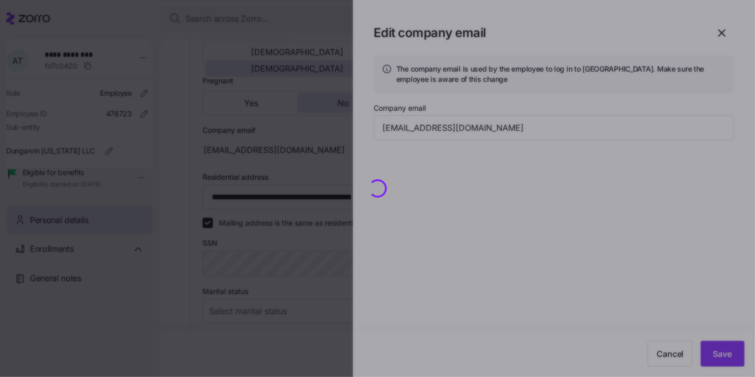
type input "andreat911@icloud.com"
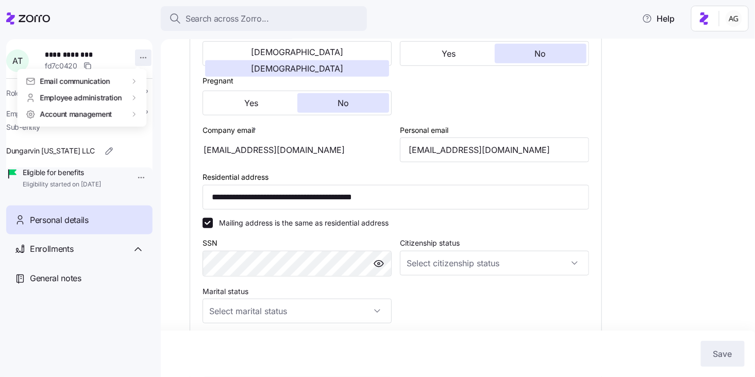
click at [144, 57] on html "**********" at bounding box center [377, 185] width 755 height 371
click at [161, 81] on div "Account invitation" at bounding box center [180, 81] width 61 height 11
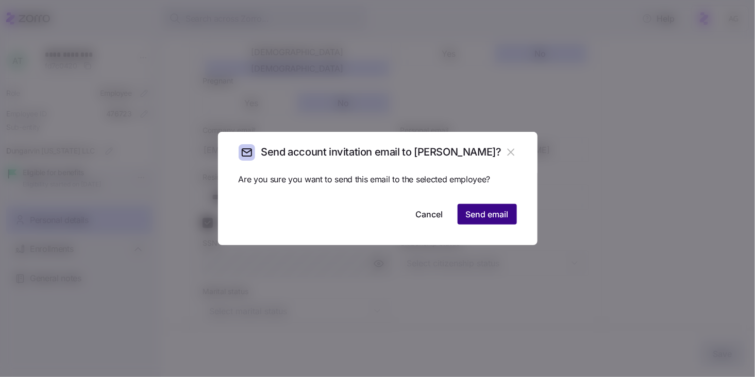
click at [477, 215] on span "Send email" at bounding box center [487, 214] width 43 height 12
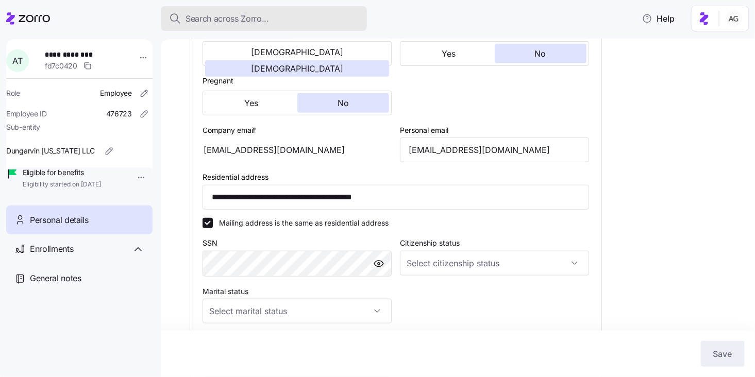
click at [305, 24] on div "Search across Zorro..." at bounding box center [264, 18] width 190 height 13
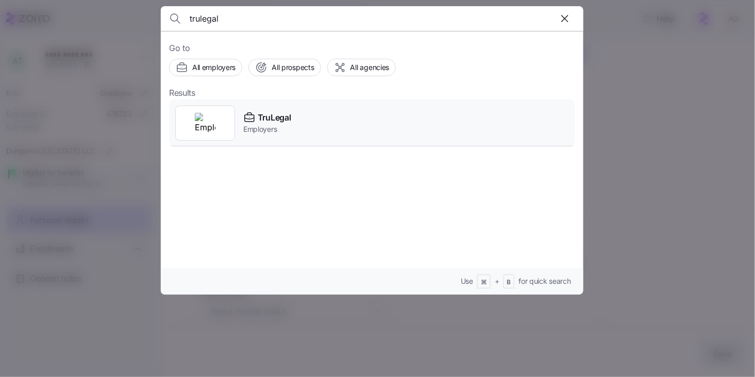
type input "trulegal"
click at [254, 116] on icon at bounding box center [249, 118] width 9 height 7
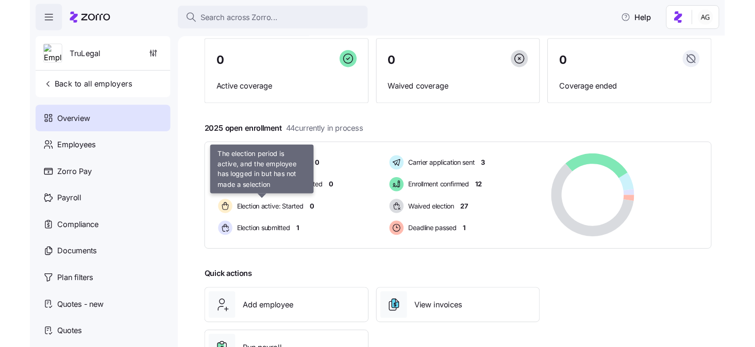
scroll to position [88, 0]
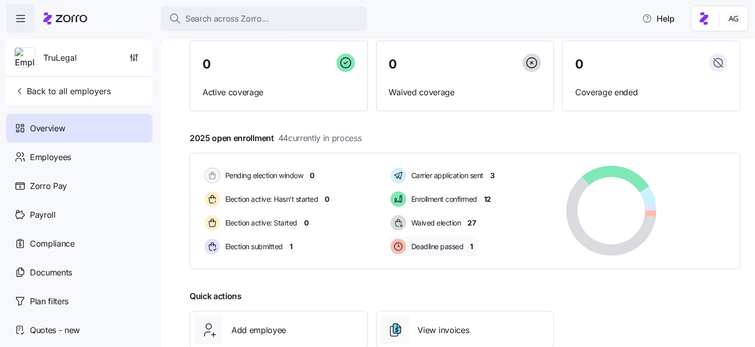
click at [474, 243] on div "Deadline passed 1" at bounding box center [433, 247] width 89 height 20
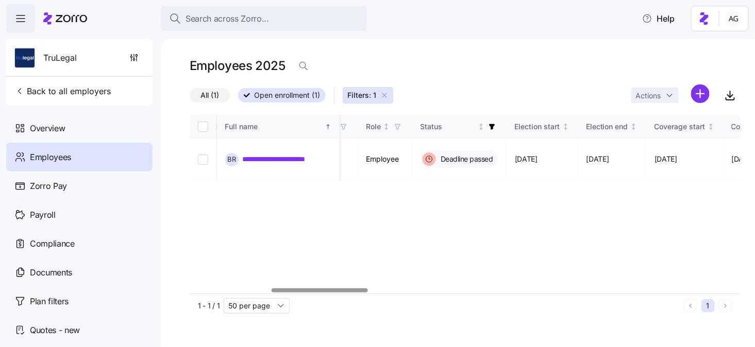
scroll to position [0, 459]
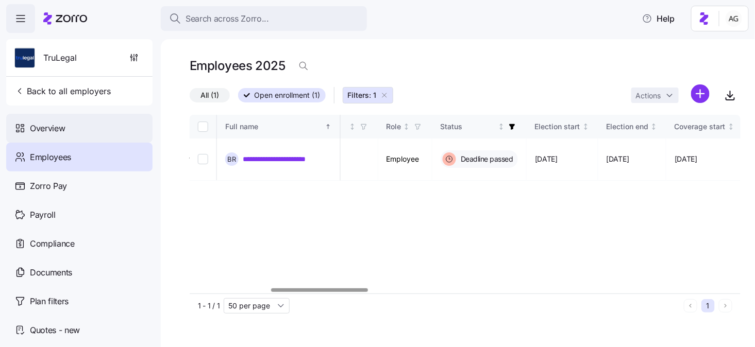
click at [86, 133] on div "Overview" at bounding box center [79, 128] width 146 height 29
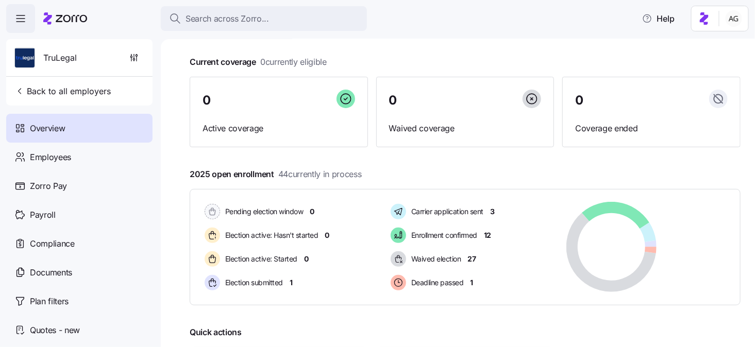
scroll to position [54, 0]
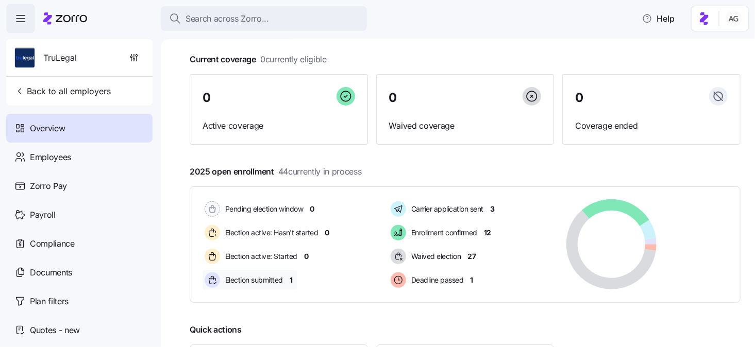
click at [290, 276] on span "1" at bounding box center [291, 280] width 3 height 10
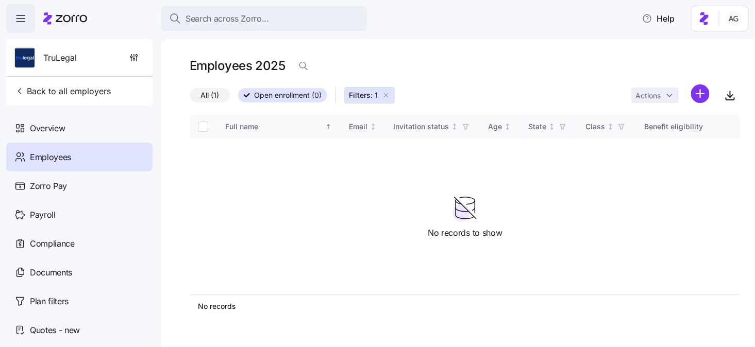
click at [213, 95] on span "All (1)" at bounding box center [209, 95] width 19 height 13
click at [190, 98] on input "All (1)" at bounding box center [190, 98] width 0 height 0
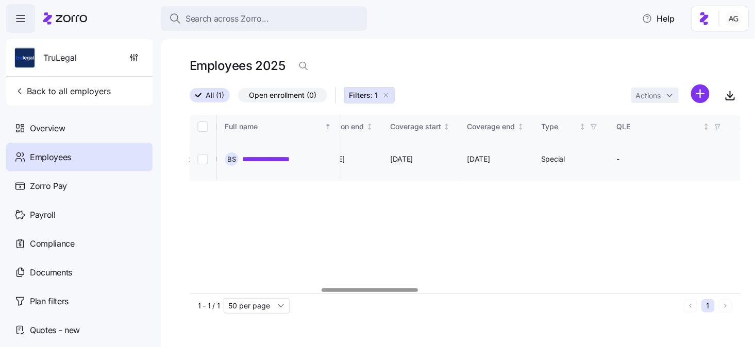
scroll to position [0, 749]
click at [69, 129] on div "Overview" at bounding box center [79, 128] width 146 height 29
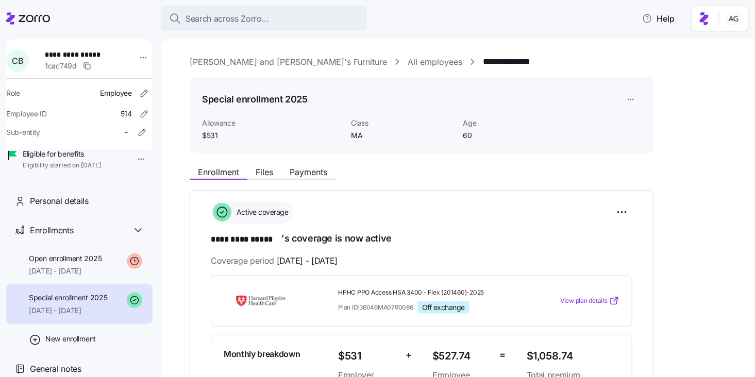
scroll to position [103, 0]
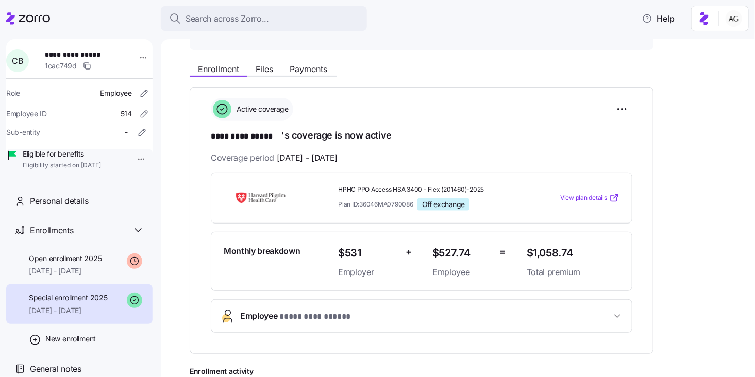
click at [47, 19] on icon at bounding box center [28, 18] width 44 height 12
